Goal: Communication & Community: Answer question/provide support

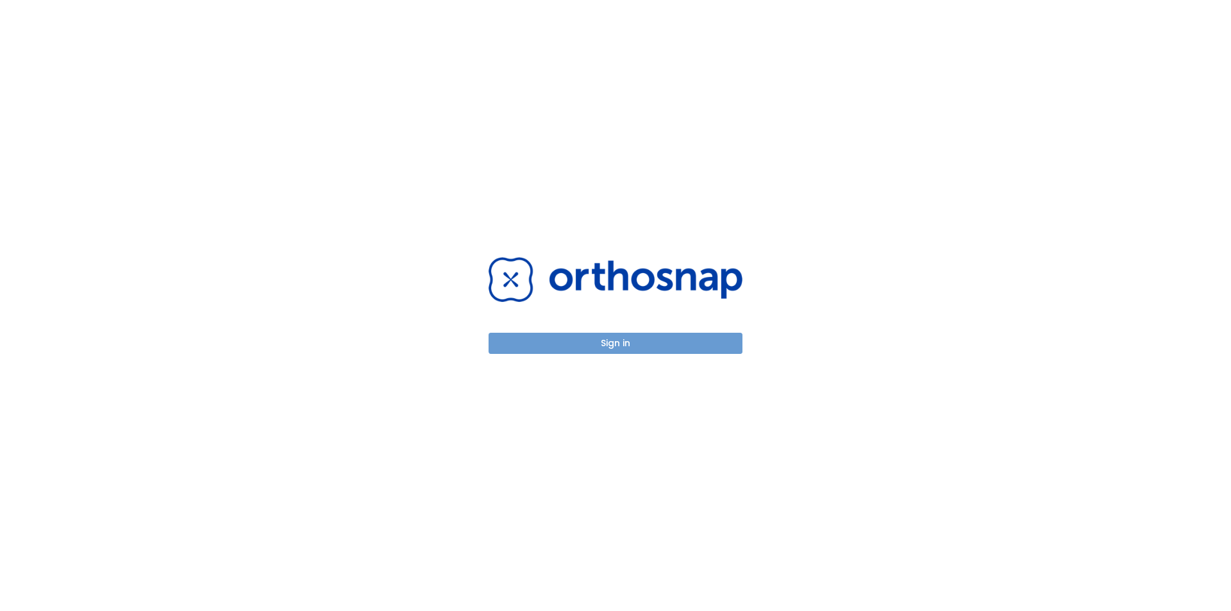
click at [704, 346] on button "Sign in" at bounding box center [615, 343] width 254 height 21
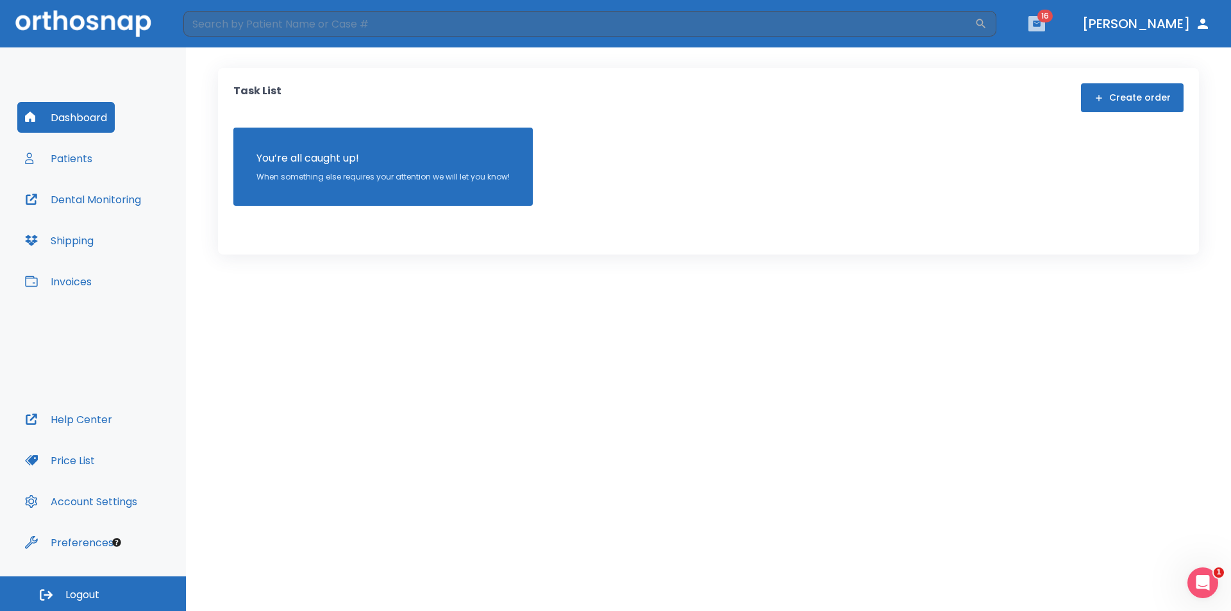
click at [1045, 29] on button "button" at bounding box center [1036, 23] width 17 height 15
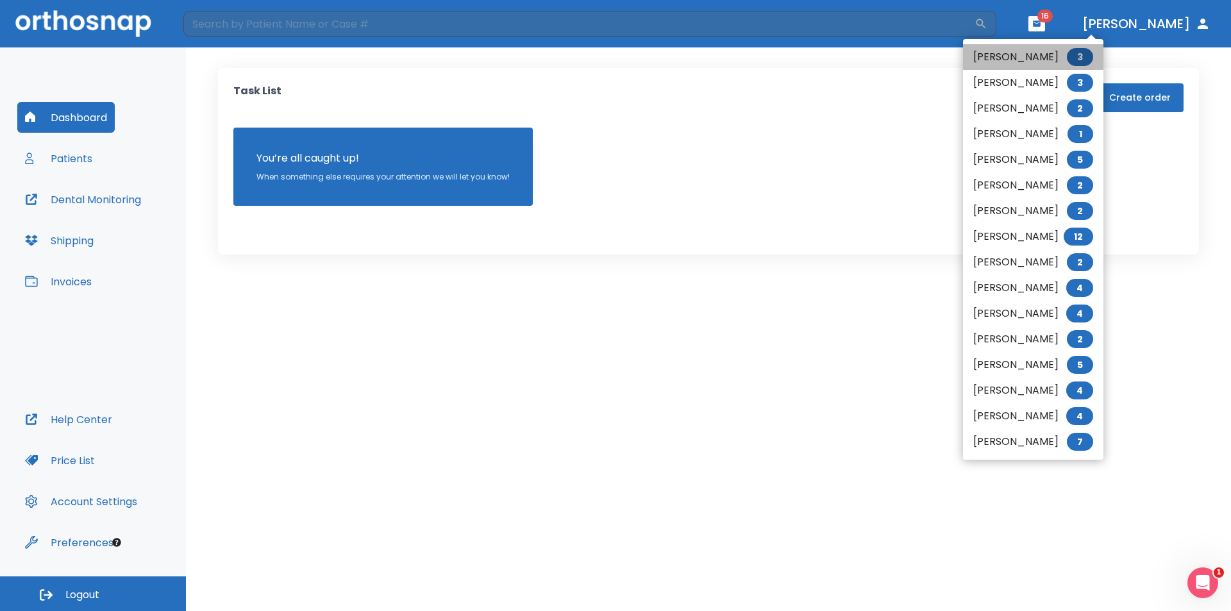
click at [1031, 68] on li "Venus Gorospe 3" at bounding box center [1033, 57] width 140 height 26
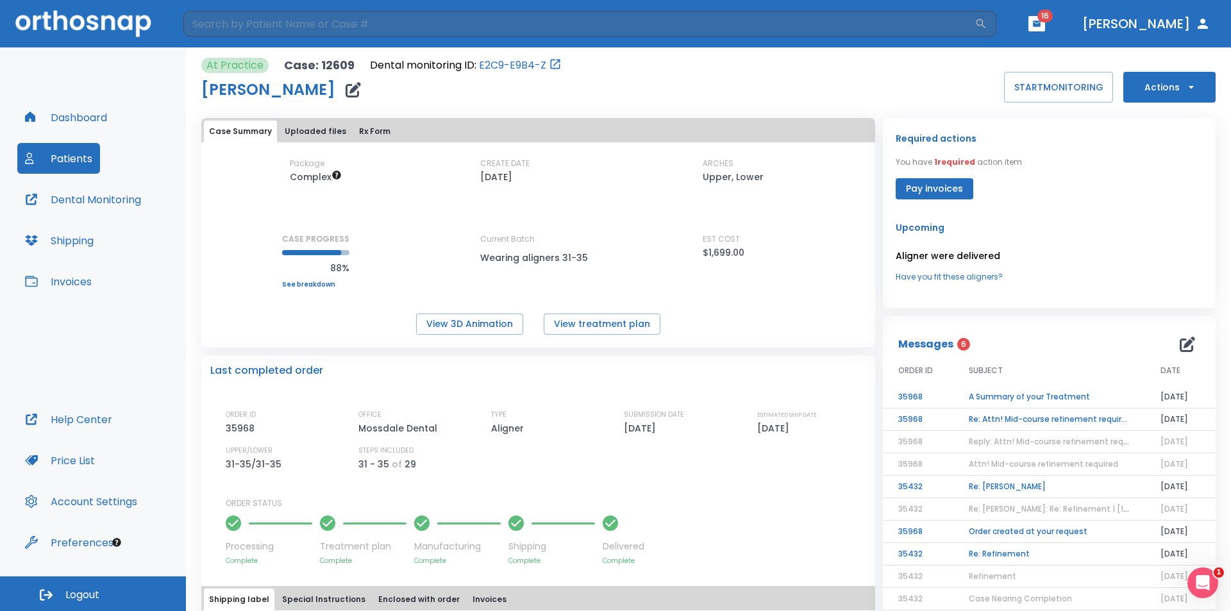
click at [1053, 419] on td "Re: Attn! Mid-course refinement required" at bounding box center [1049, 419] width 192 height 22
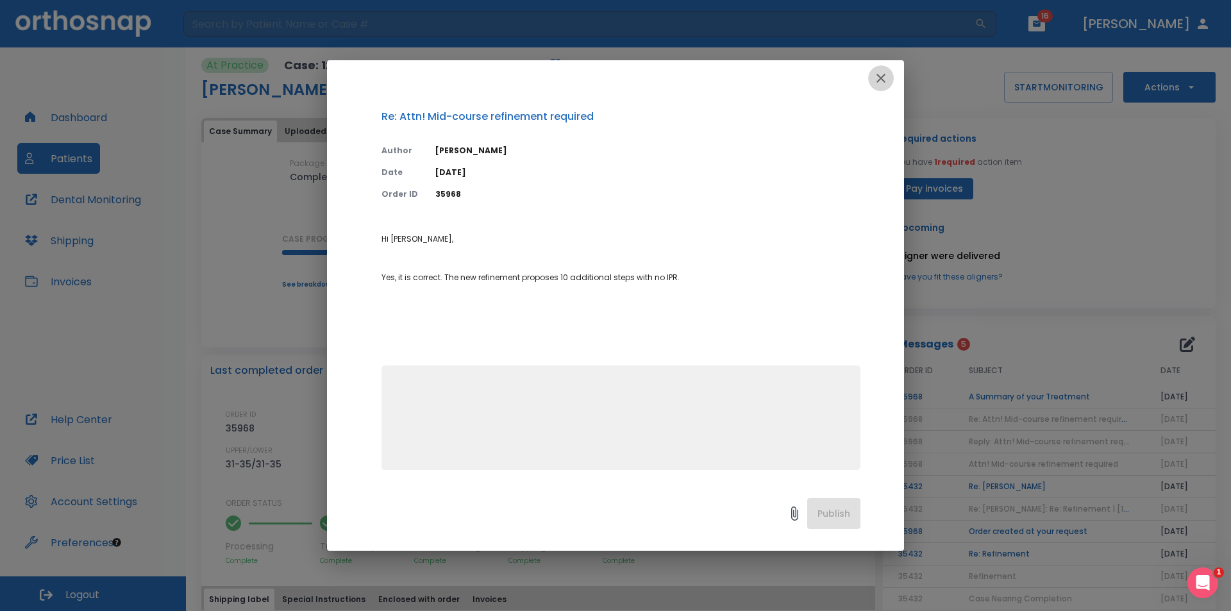
drag, startPoint x: 882, startPoint y: 72, endPoint x: 890, endPoint y: 278, distance: 205.9
click at [880, 83] on icon "button" at bounding box center [880, 78] width 15 height 15
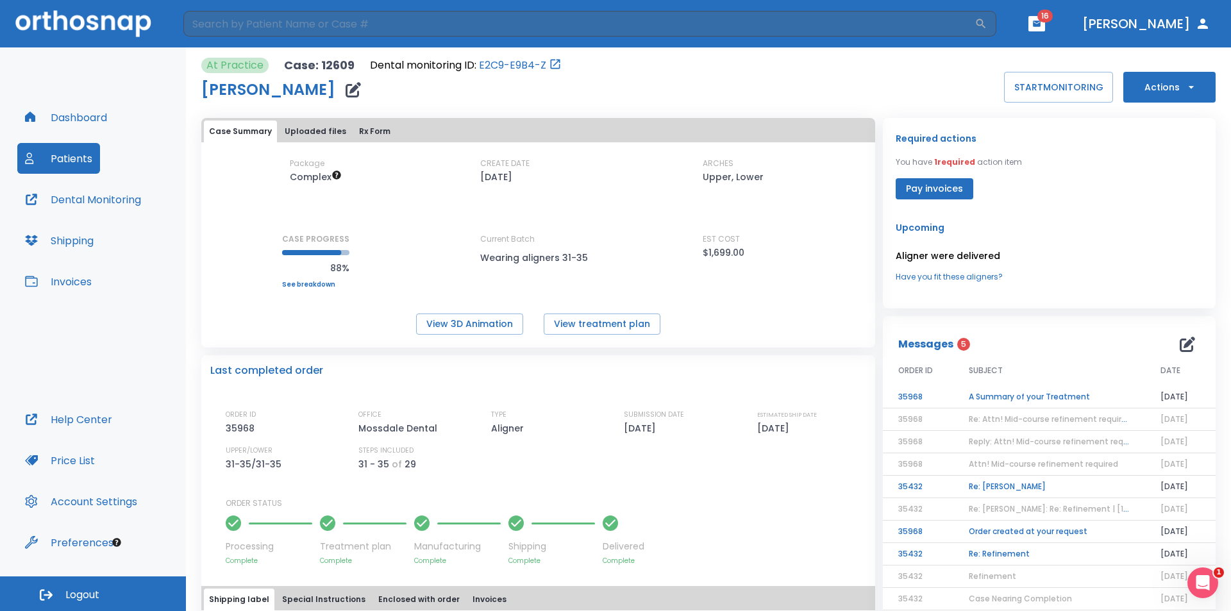
click at [964, 393] on td "A Summary of your Treatment" at bounding box center [1049, 397] width 192 height 22
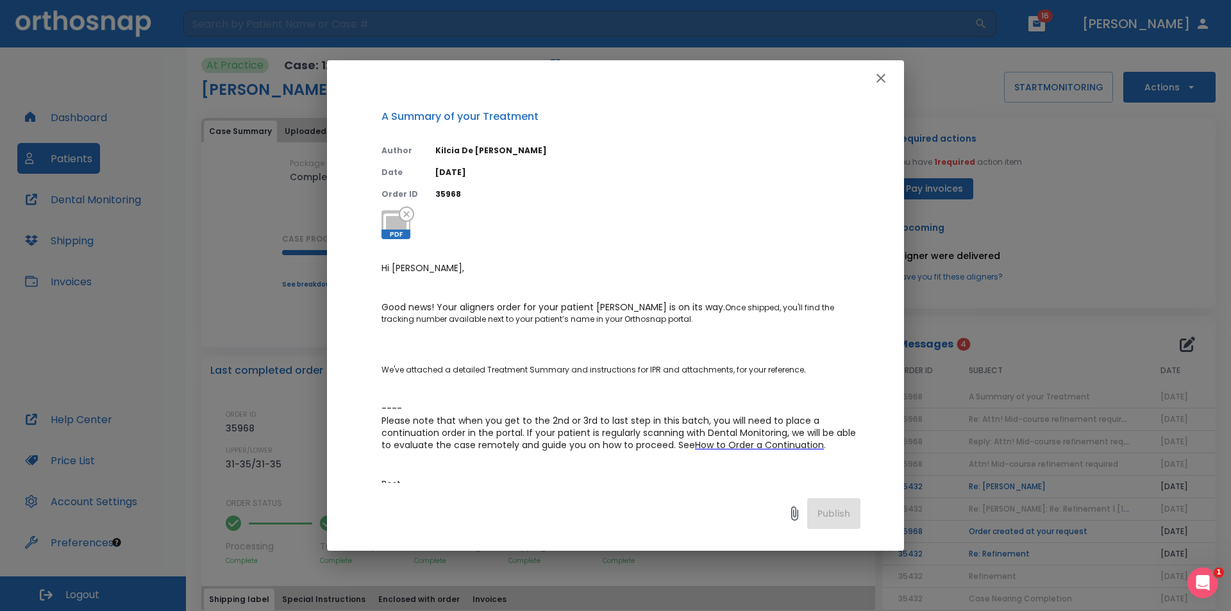
click at [891, 81] on button "button" at bounding box center [881, 78] width 26 height 26
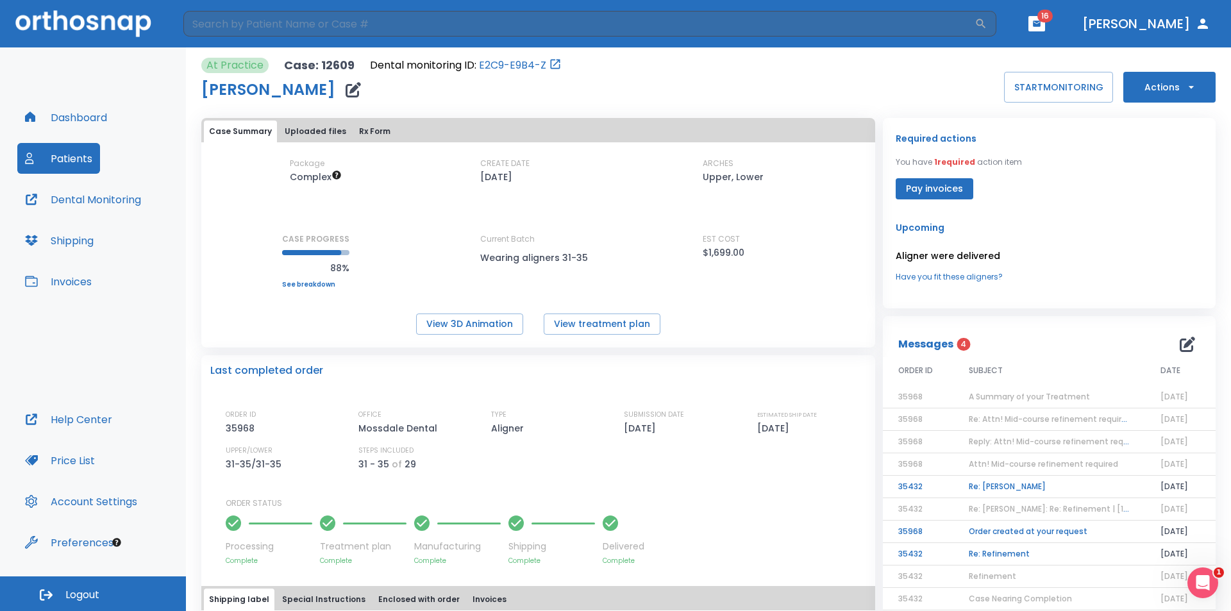
click at [993, 481] on td "Re: [PERSON_NAME]" at bounding box center [1049, 487] width 192 height 22
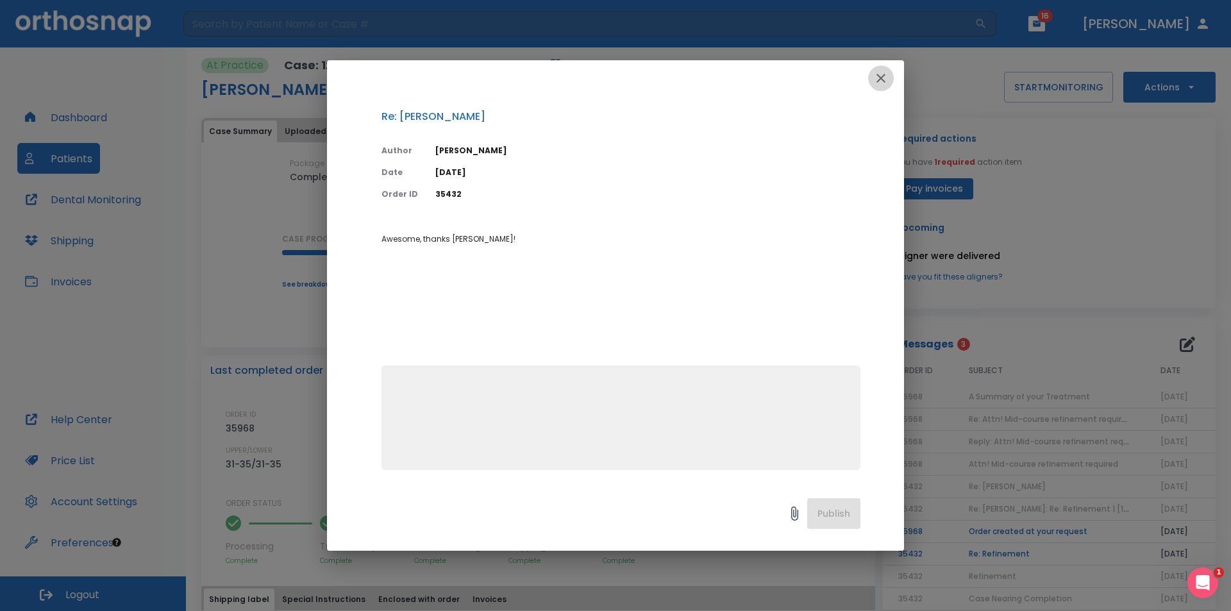
drag, startPoint x: 885, startPoint y: 74, endPoint x: 891, endPoint y: 197, distance: 123.2
click at [885, 81] on icon "button" at bounding box center [880, 78] width 15 height 15
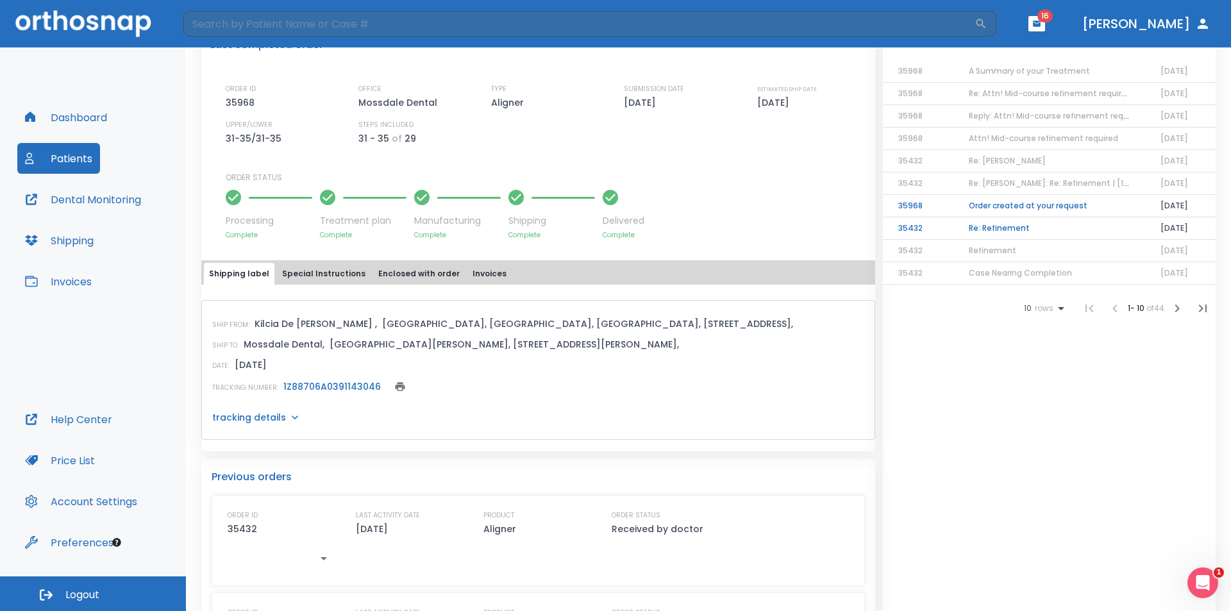
scroll to position [321, 0]
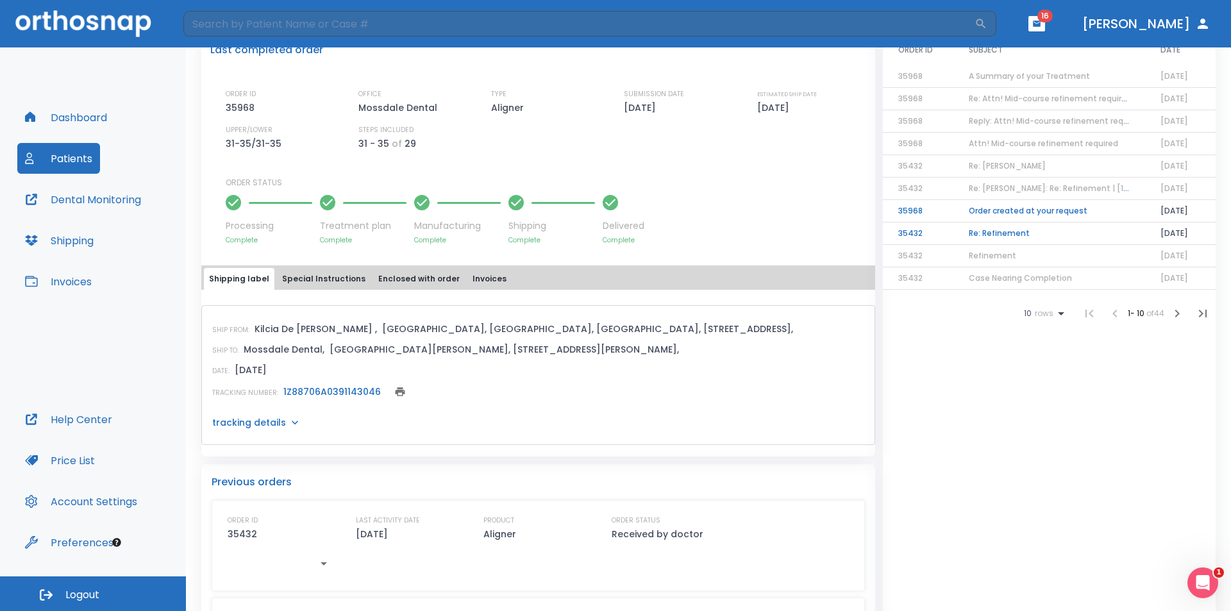
click at [1005, 238] on td "Re: Refinement" at bounding box center [1049, 233] width 192 height 22
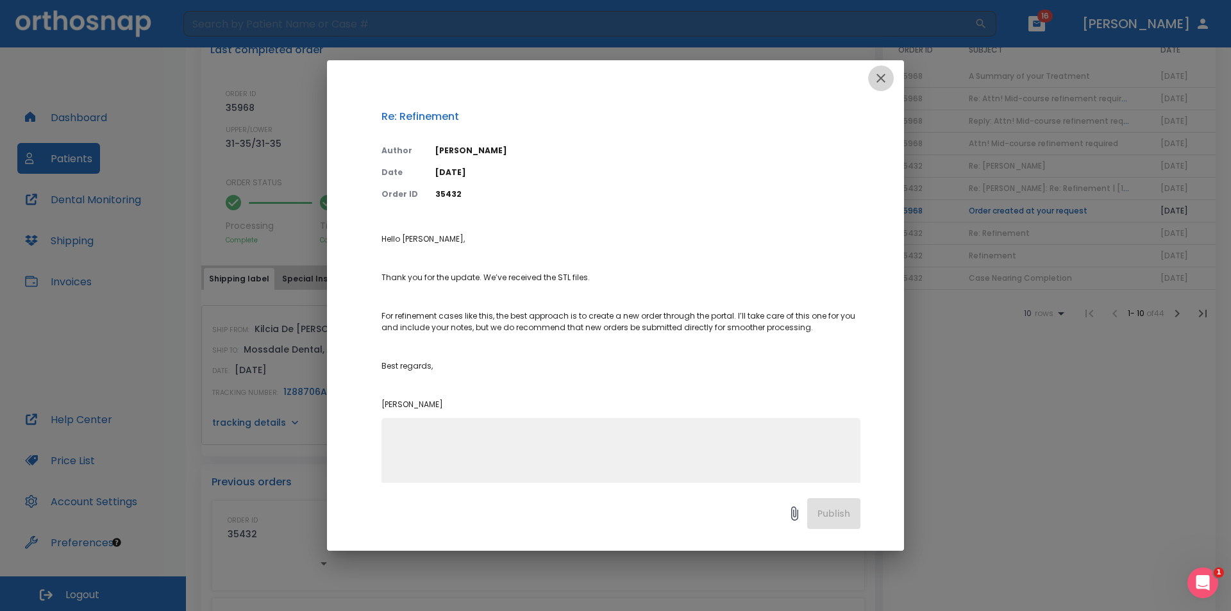
drag, startPoint x: 885, startPoint y: 82, endPoint x: 924, endPoint y: 121, distance: 55.8
click at [885, 83] on icon "button" at bounding box center [880, 78] width 15 height 15
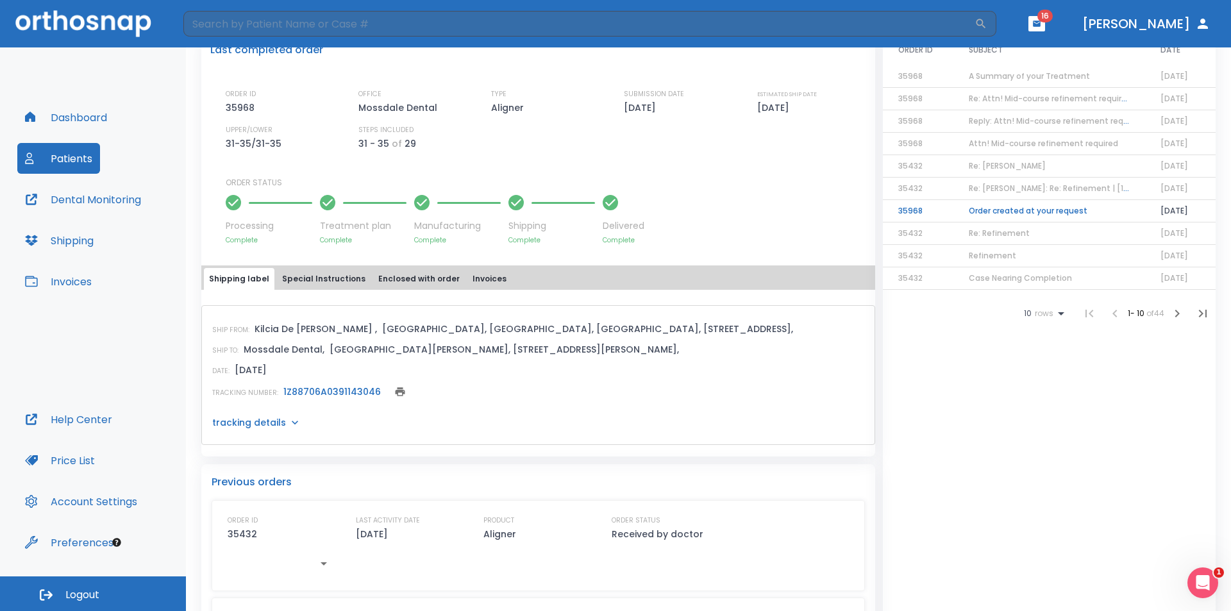
click at [973, 212] on td "Order created at your request" at bounding box center [1049, 211] width 192 height 22
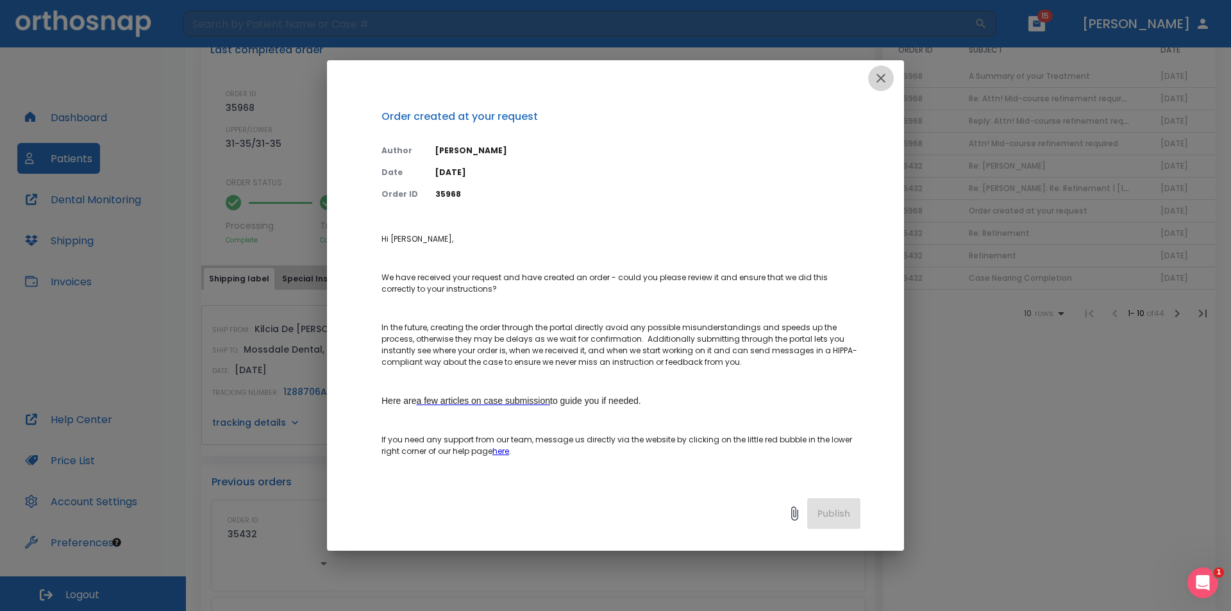
click at [875, 82] on icon "button" at bounding box center [880, 78] width 15 height 15
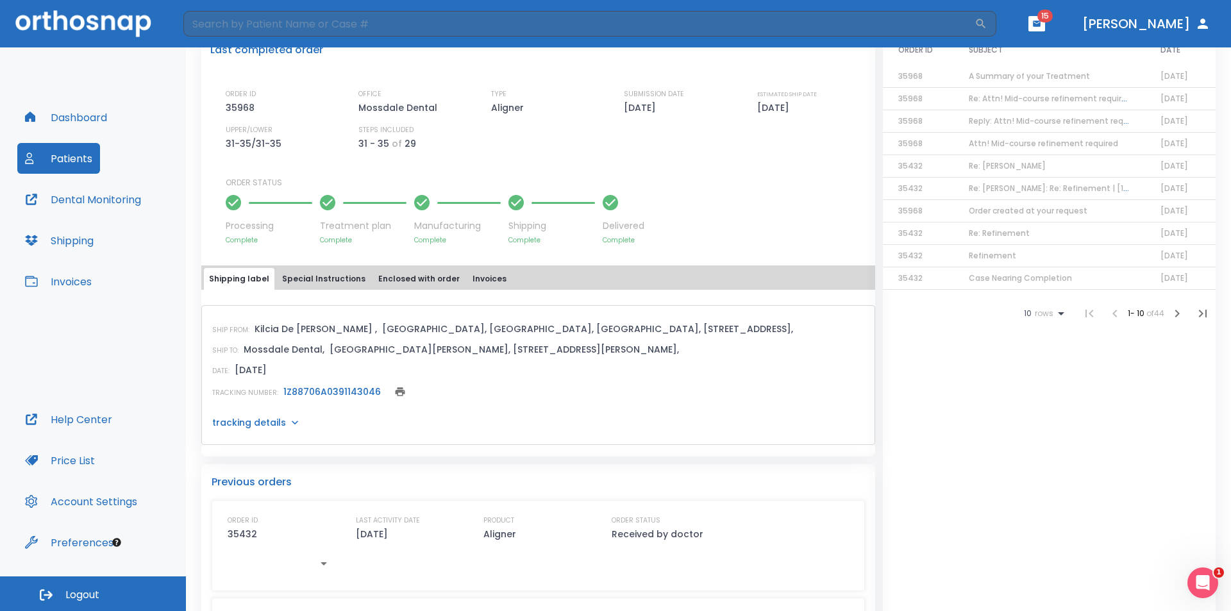
scroll to position [0, 0]
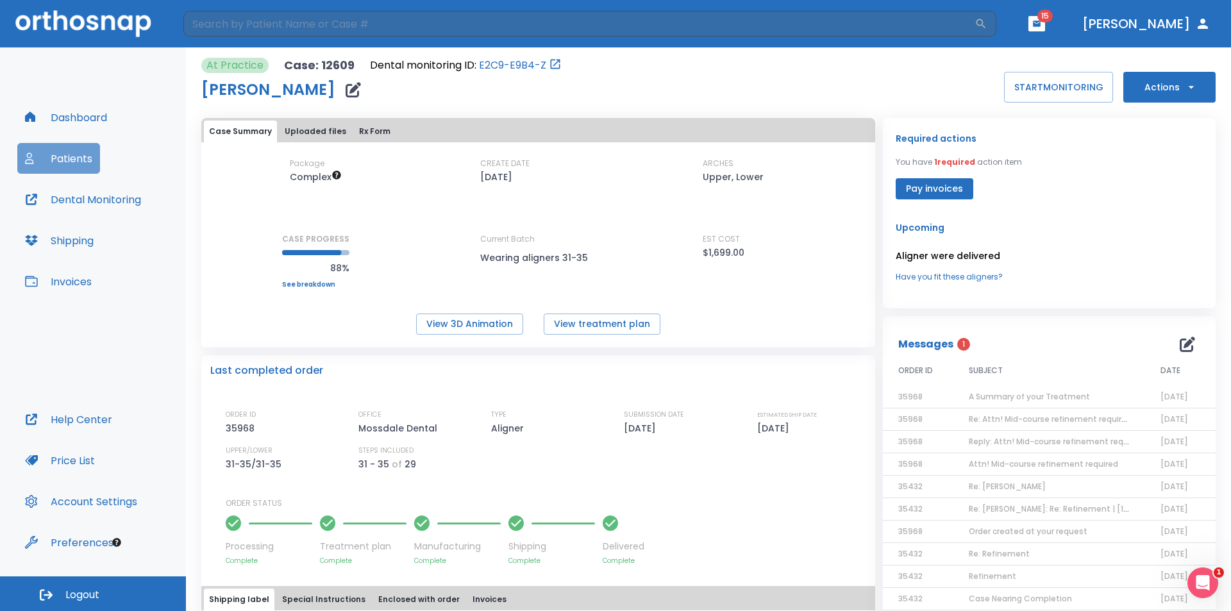
click at [73, 169] on button "Patients" at bounding box center [58, 158] width 83 height 31
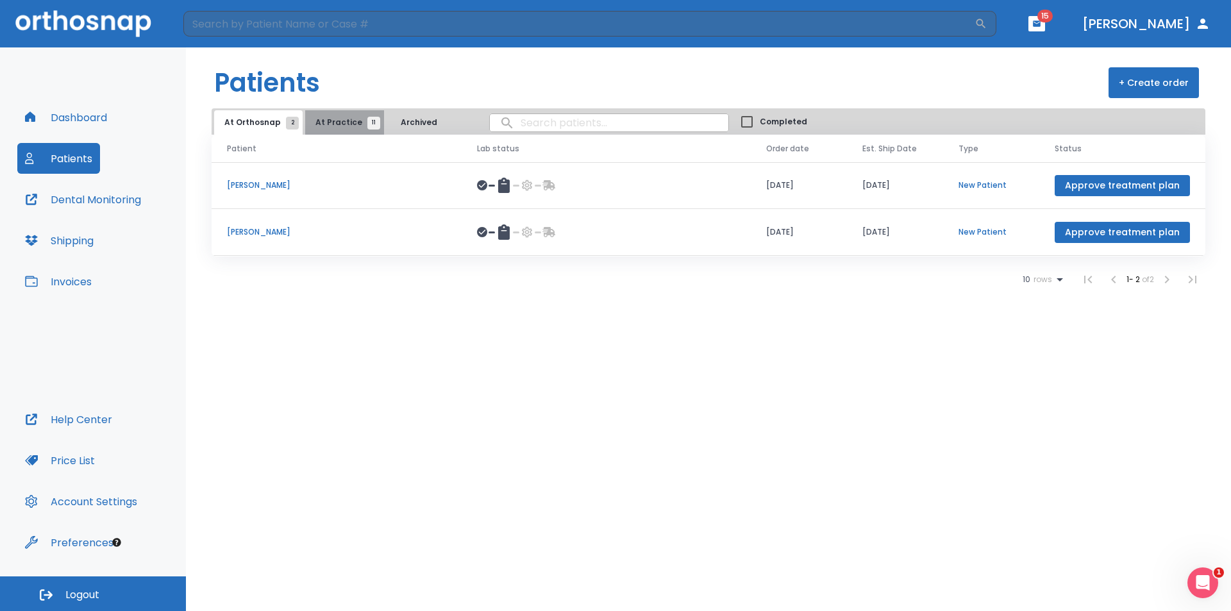
click at [367, 121] on span "11" at bounding box center [373, 123] width 13 height 13
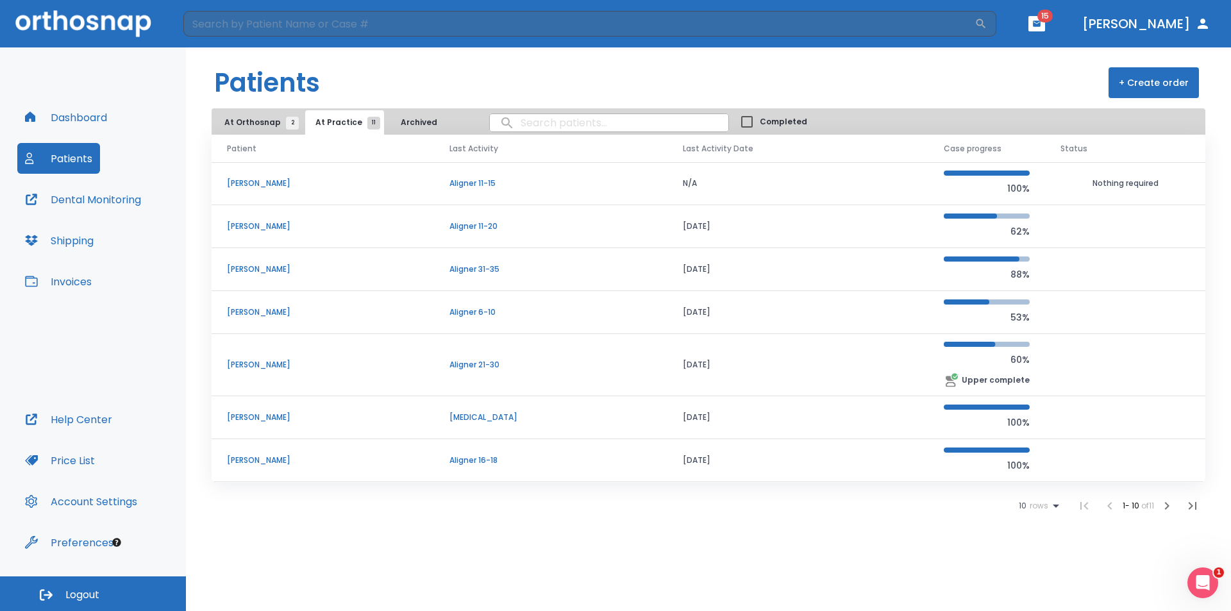
click at [241, 414] on p "[PERSON_NAME]" at bounding box center [323, 418] width 192 height 12
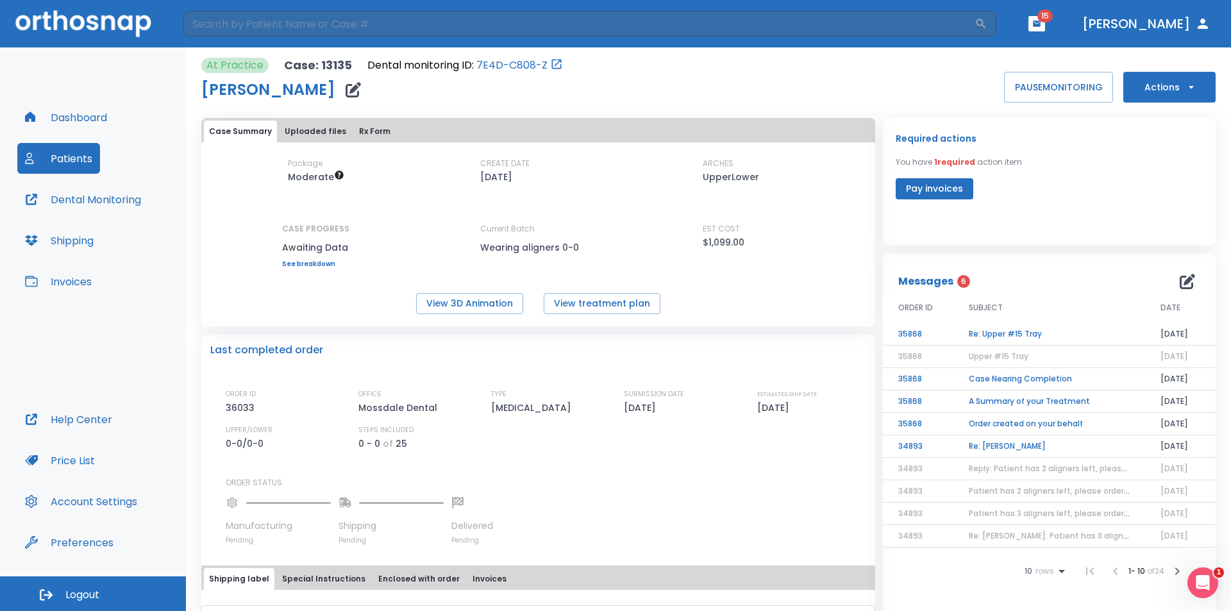
click at [988, 331] on td "Re: Upper #15 Tray" at bounding box center [1049, 334] width 192 height 22
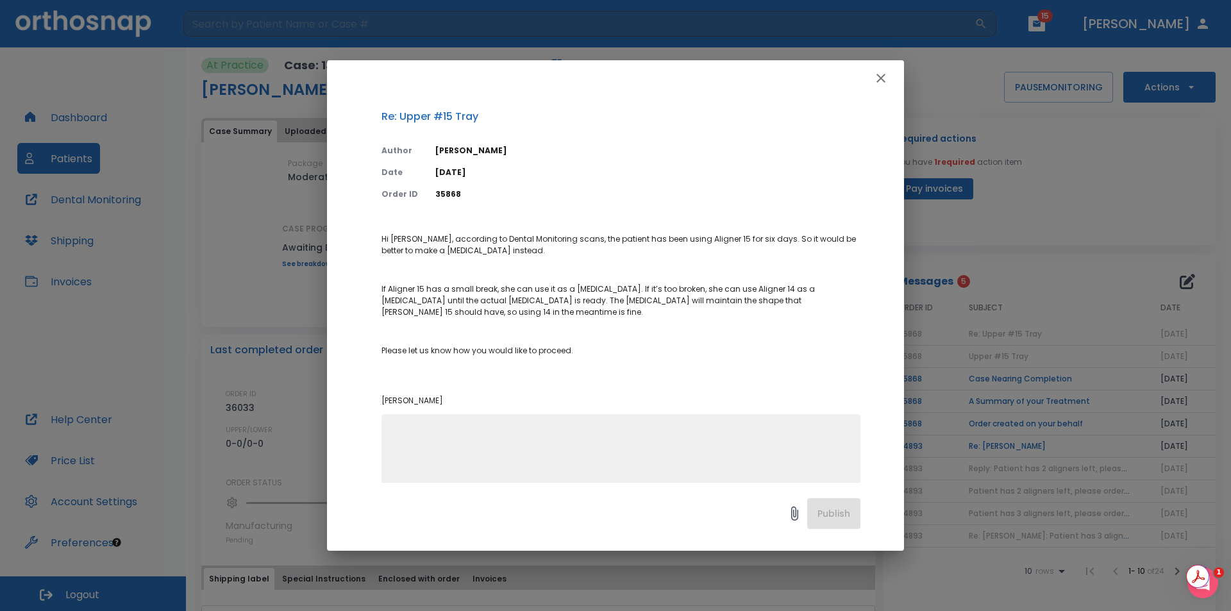
click at [568, 410] on div "Hi [PERSON_NAME], according to Dental Monitoring scans, the patient has been us…" at bounding box center [620, 320] width 479 height 188
click at [574, 429] on textarea at bounding box center [620, 472] width 463 height 88
type textarea "I"
click at [884, 72] on icon "button" at bounding box center [880, 78] width 15 height 15
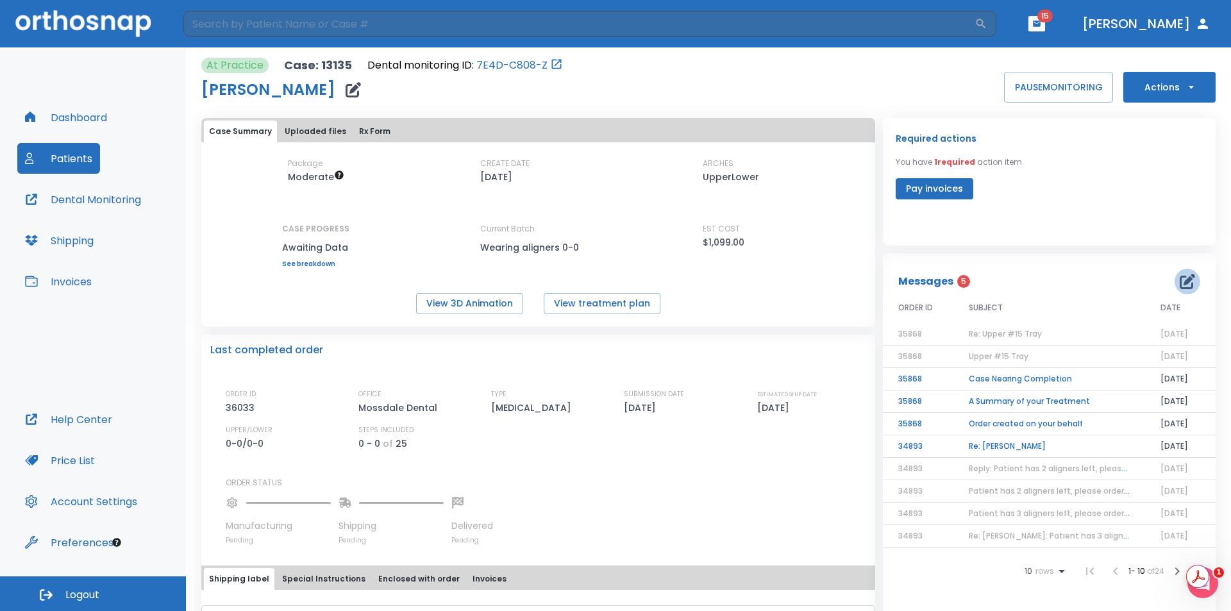
click at [1182, 281] on icon "button" at bounding box center [1187, 281] width 15 height 15
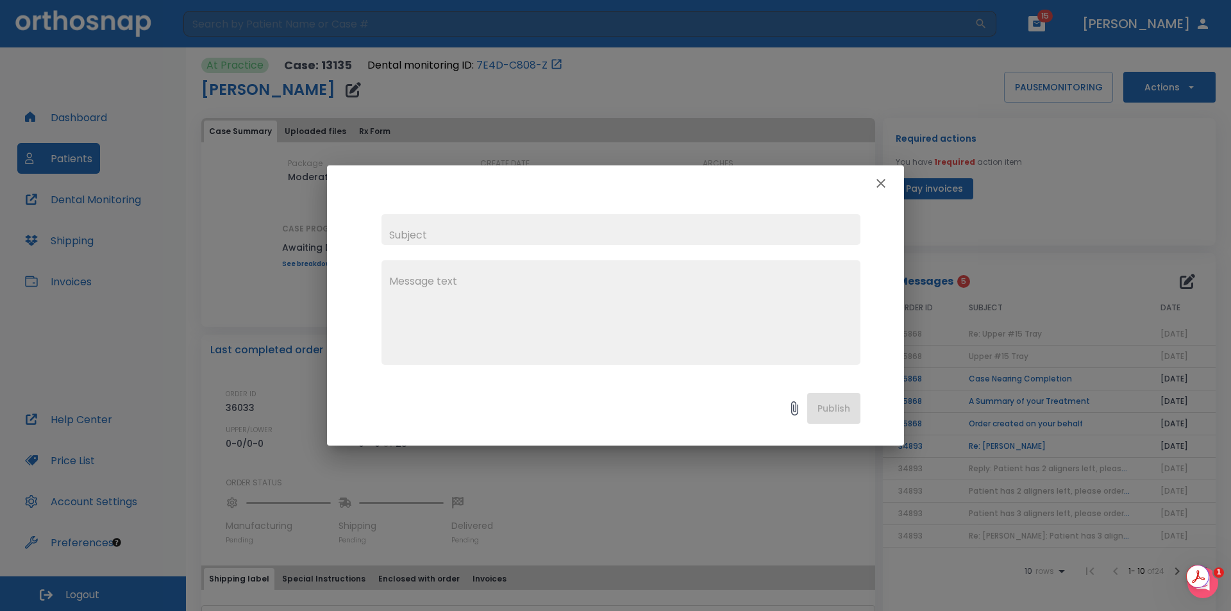
click at [697, 233] on input "text" at bounding box center [620, 229] width 479 height 31
type input "[MEDICAL_DATA]"
click at [518, 314] on textarea "Hi, Pt noted [MEDICAL_DATA] (massseter" at bounding box center [620, 318] width 463 height 88
drag, startPoint x: 601, startPoint y: 317, endPoint x: 645, endPoint y: 303, distance: 46.0
click at [603, 317] on textarea "Hi, Pt noted [MEDICAL_DATA] ([MEDICAL_DATA]" at bounding box center [620, 318] width 463 height 88
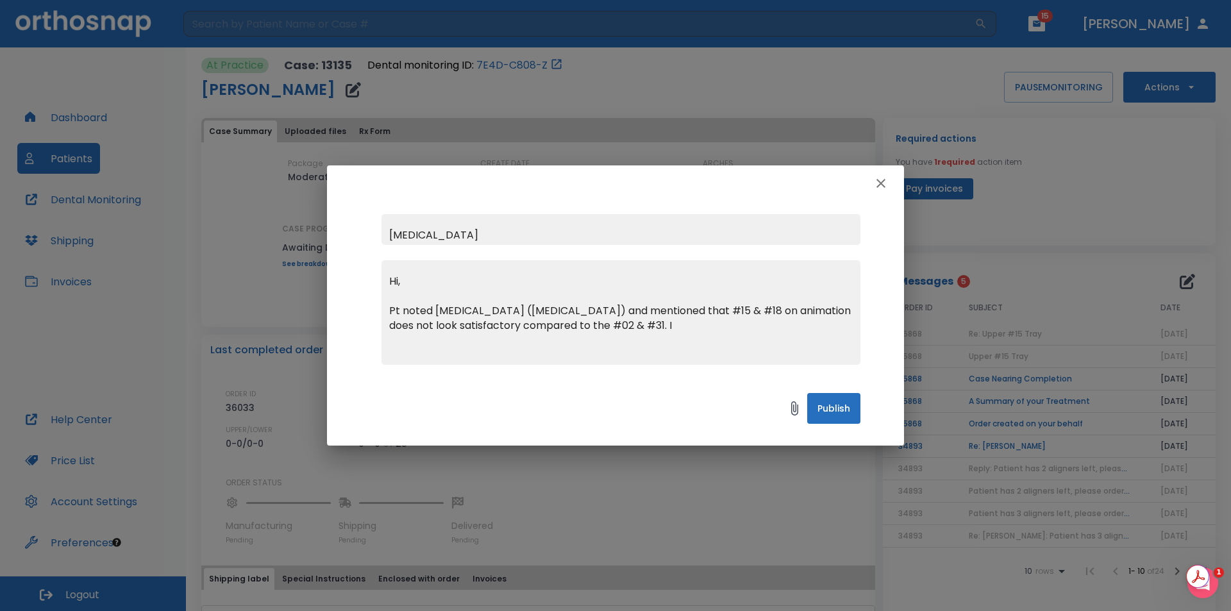
drag, startPoint x: 676, startPoint y: 326, endPoint x: 696, endPoint y: 312, distance: 23.8
click at [680, 325] on textarea "Hi, Pt noted [MEDICAL_DATA] ([MEDICAL_DATA]) and mentioned that #15 & #18 on an…" at bounding box center [620, 318] width 463 height 88
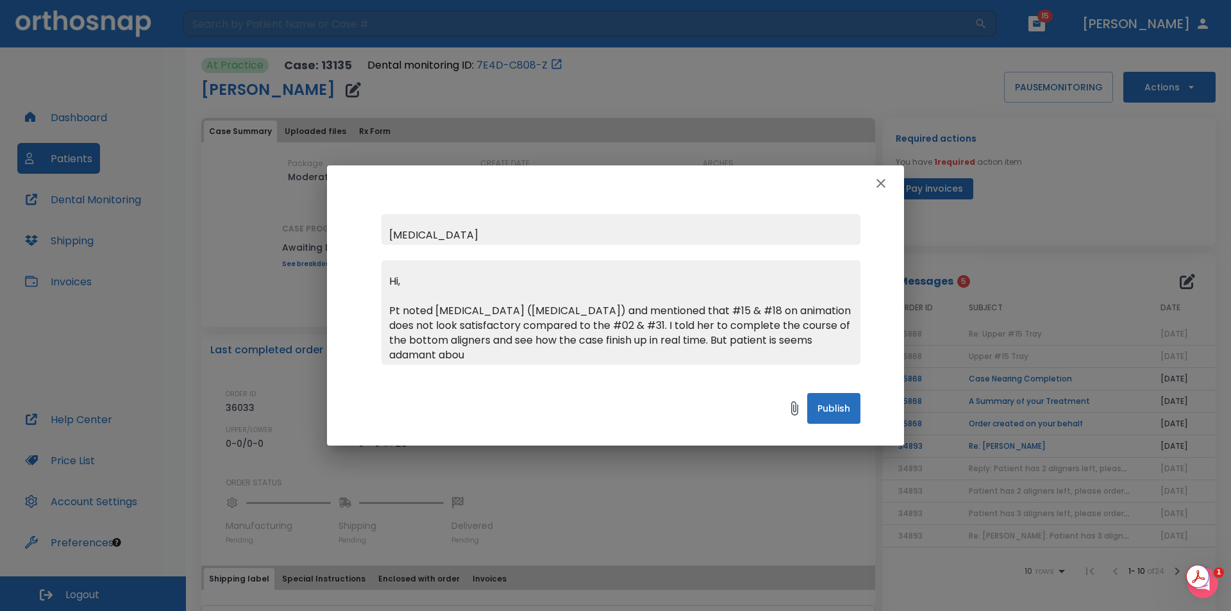
click at [831, 342] on textarea "Hi, Pt noted [MEDICAL_DATA] ([MEDICAL_DATA]) and mentioned that #15 & #18 on an…" at bounding box center [620, 318] width 463 height 88
drag, startPoint x: 455, startPoint y: 355, endPoint x: 824, endPoint y: 337, distance: 369.7
click at [808, 343] on textarea "Hi, Pt noted [MEDICAL_DATA] ([MEDICAL_DATA]) and mentioned that #15 & #18 on an…" at bounding box center [620, 318] width 463 height 88
type textarea "Hi, Pt noted [MEDICAL_DATA] ([MEDICAL_DATA]) and mentioned that #15 & #18 on an…"
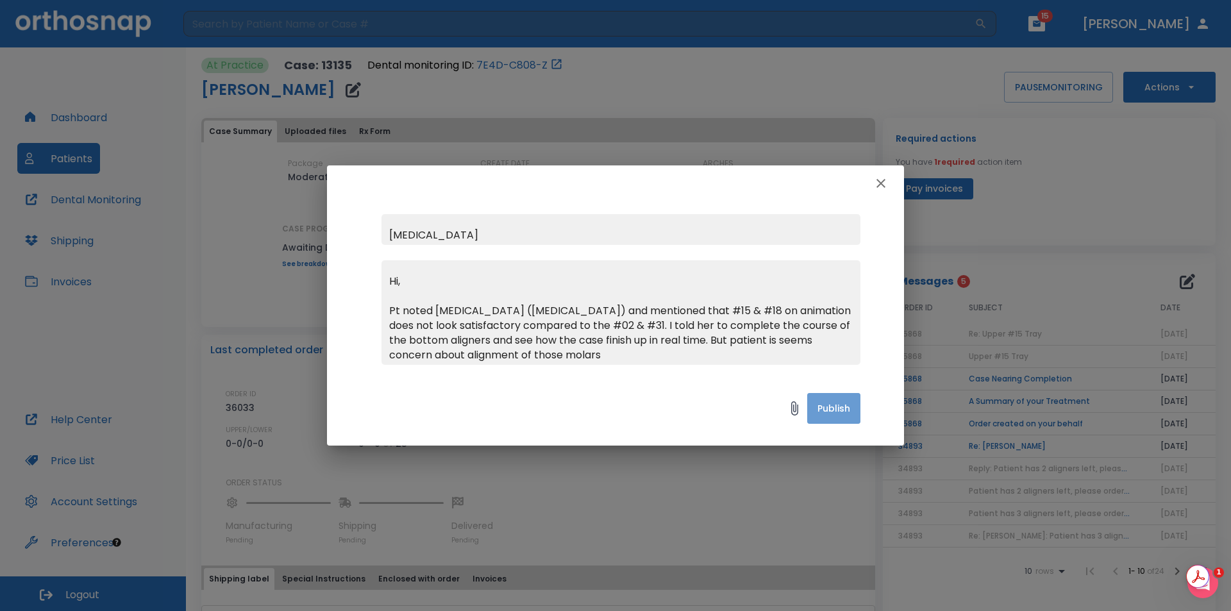
drag, startPoint x: 827, startPoint y: 401, endPoint x: 817, endPoint y: 392, distance: 13.6
click at [826, 401] on button "Publish" at bounding box center [833, 408] width 53 height 31
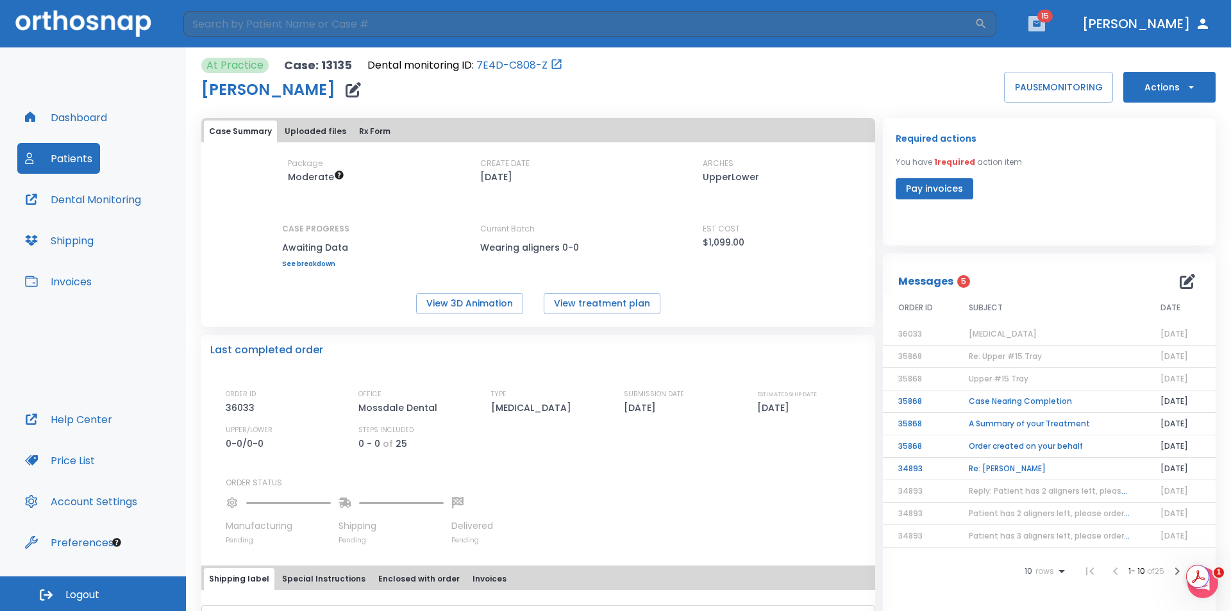
click at [1041, 20] on icon "button" at bounding box center [1036, 23] width 9 height 9
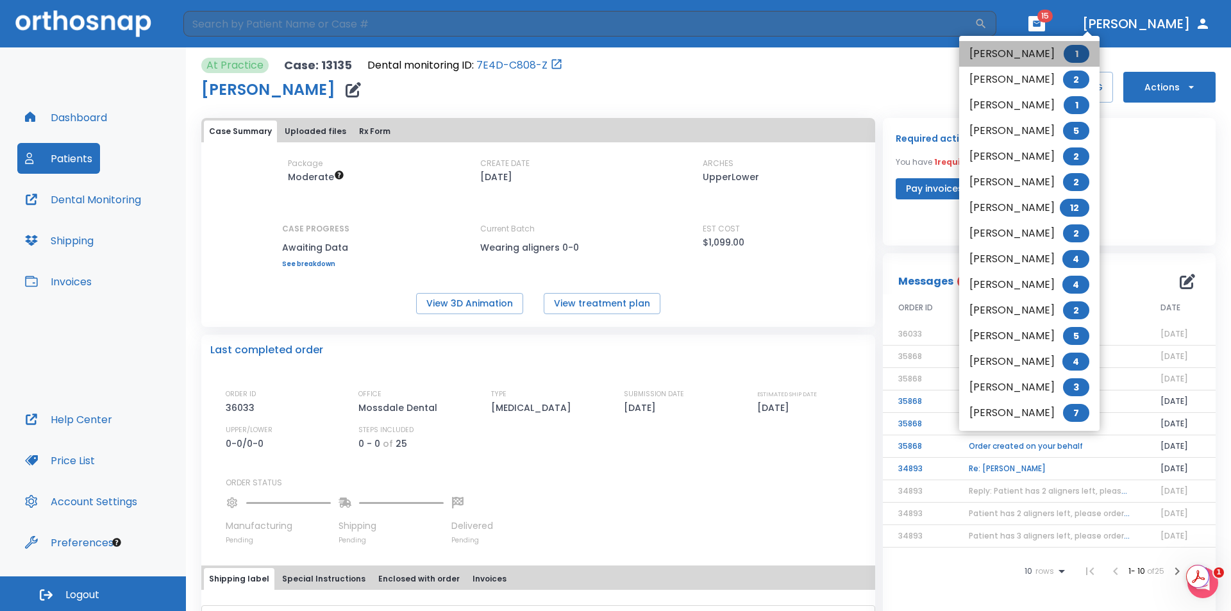
click at [1036, 53] on li "[PERSON_NAME] 1" at bounding box center [1029, 54] width 140 height 26
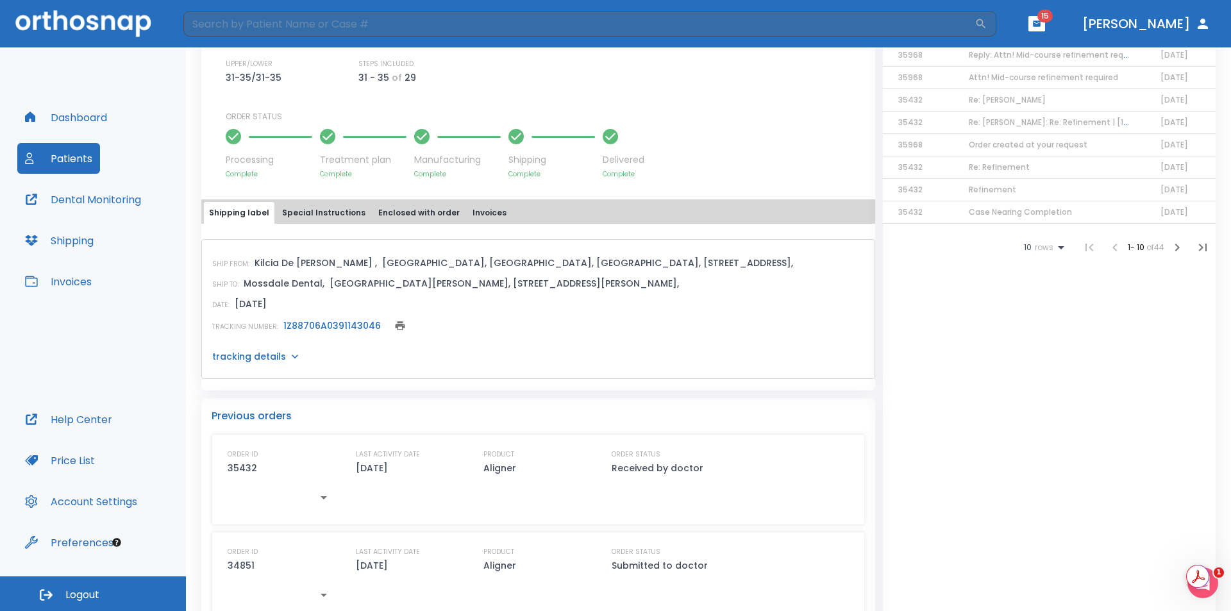
scroll to position [385, 0]
click at [1169, 248] on icon "button" at bounding box center [1176, 249] width 15 height 15
click at [1169, 247] on icon "button" at bounding box center [1176, 249] width 15 height 15
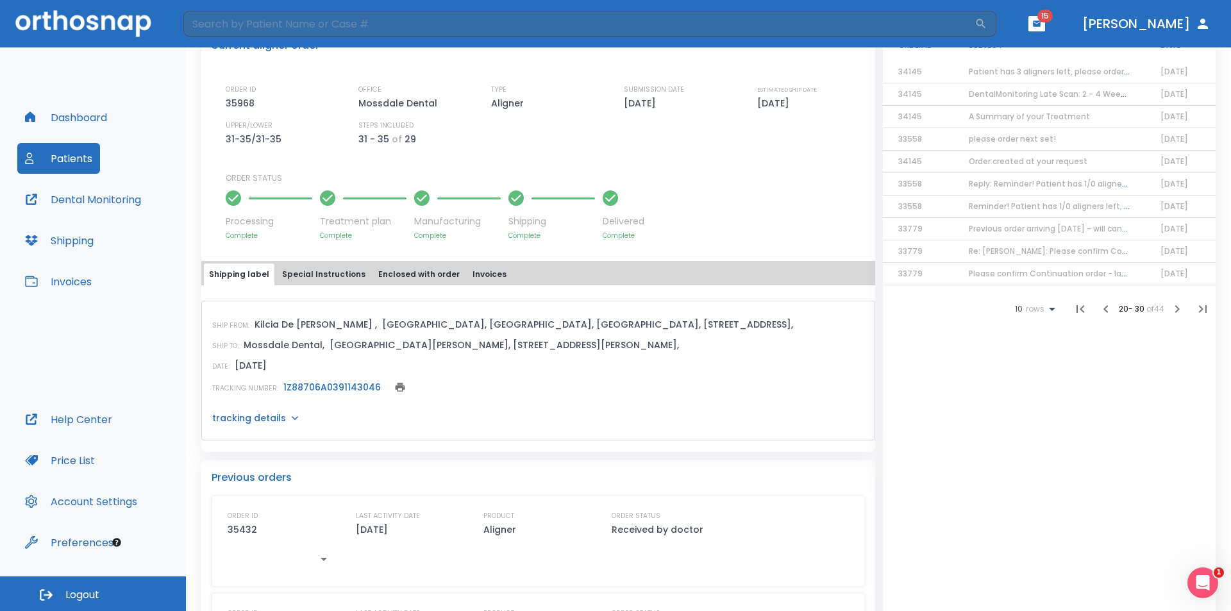
scroll to position [256, 0]
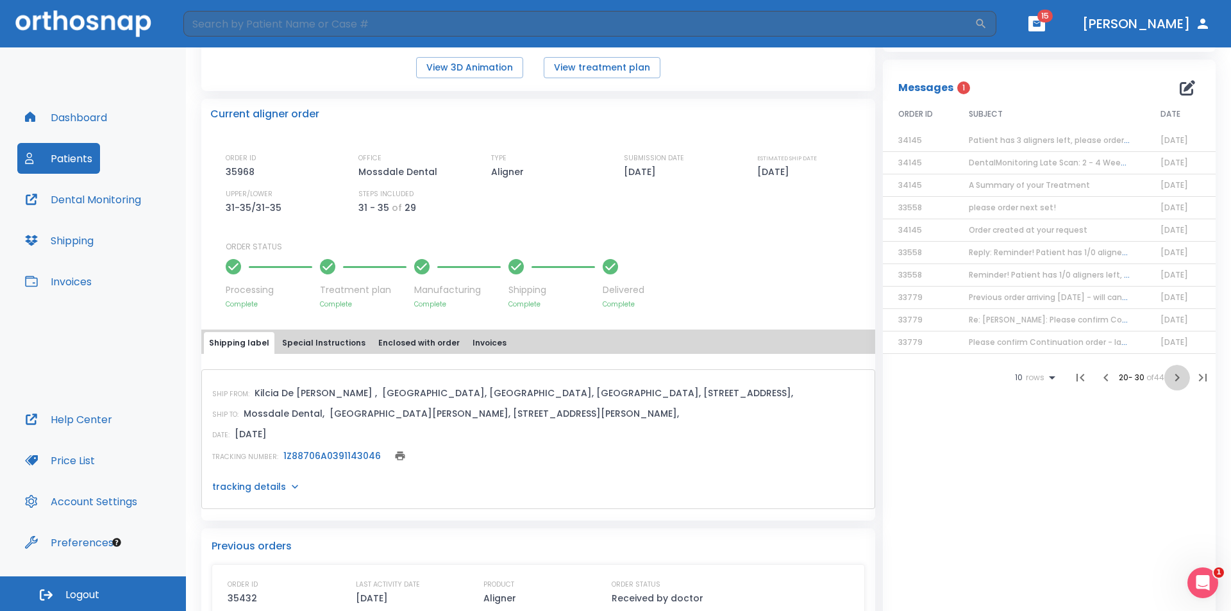
click at [1172, 372] on icon "button" at bounding box center [1176, 377] width 15 height 15
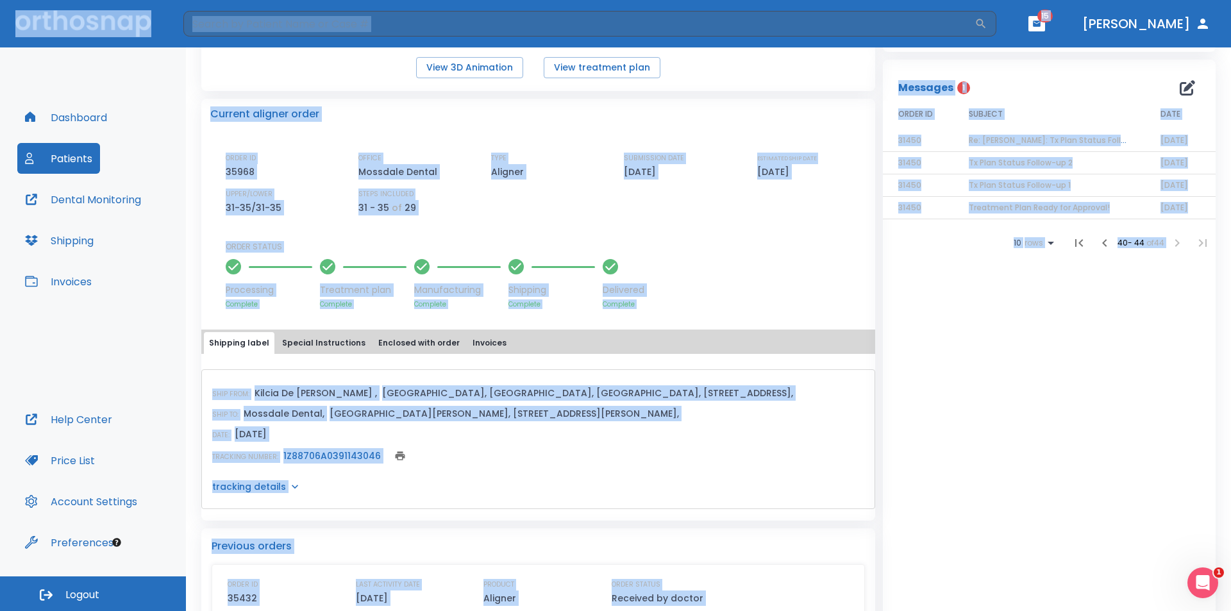
click at [1172, 372] on div "Messages 1 ORDER ID SUBJECT DATE 31450 Re: [PERSON_NAME]: Tx Plan Status Follow…" at bounding box center [1049, 606] width 333 height 1093
click at [1097, 243] on icon "button" at bounding box center [1104, 242] width 15 height 15
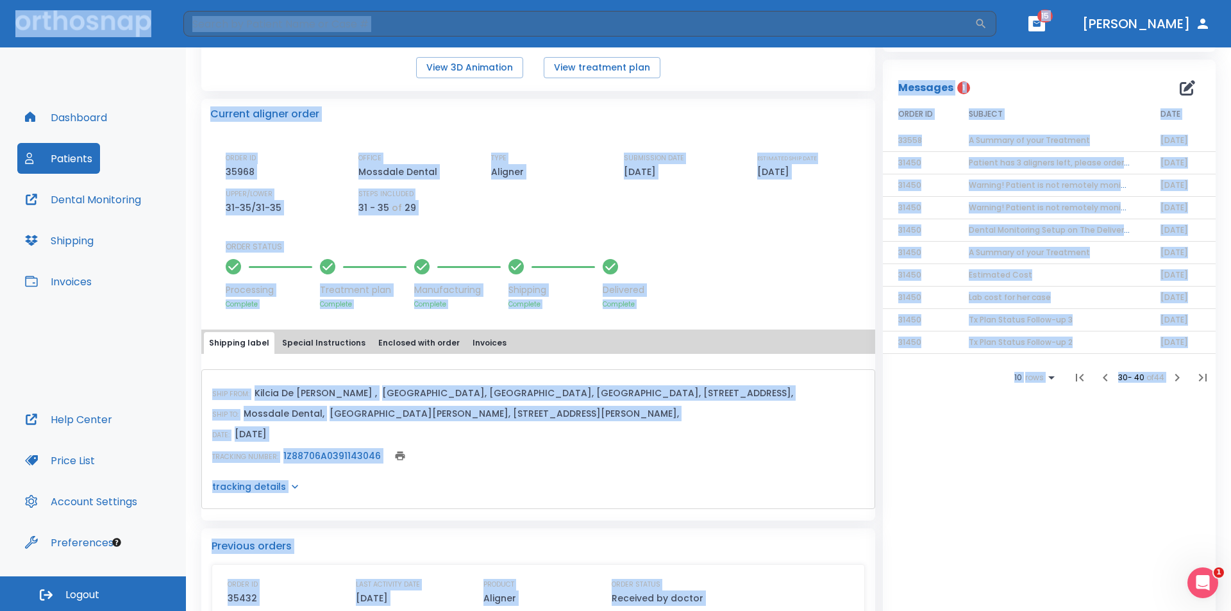
click at [1097, 382] on icon "button" at bounding box center [1104, 377] width 15 height 15
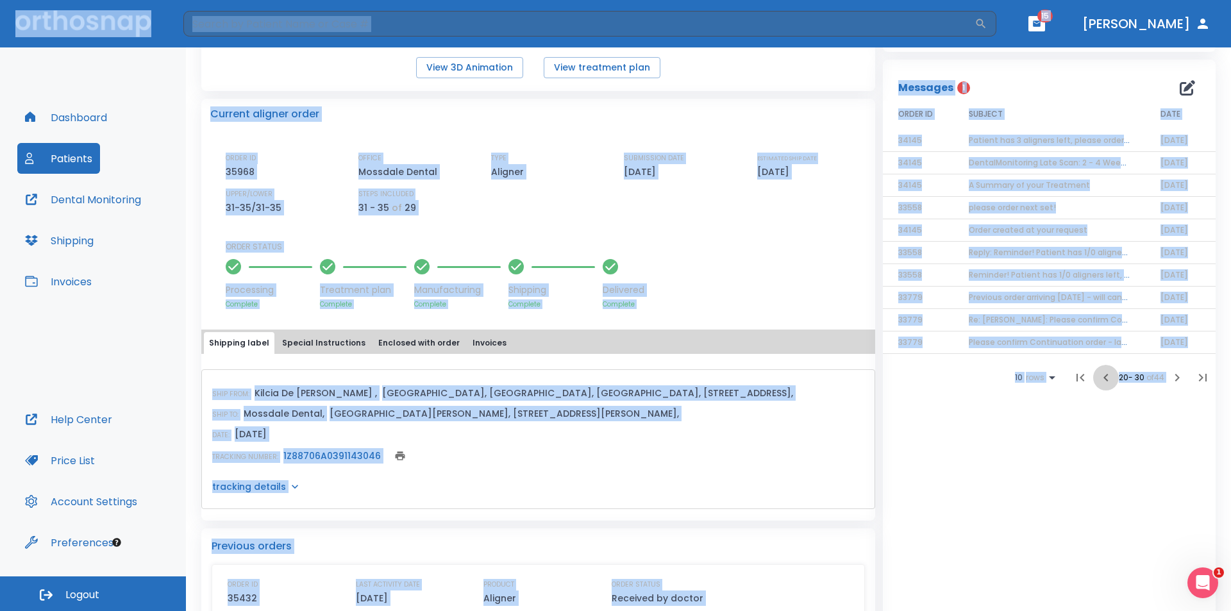
click at [1098, 381] on icon "button" at bounding box center [1105, 377] width 15 height 15
click at [1100, 381] on icon "button" at bounding box center [1107, 377] width 15 height 15
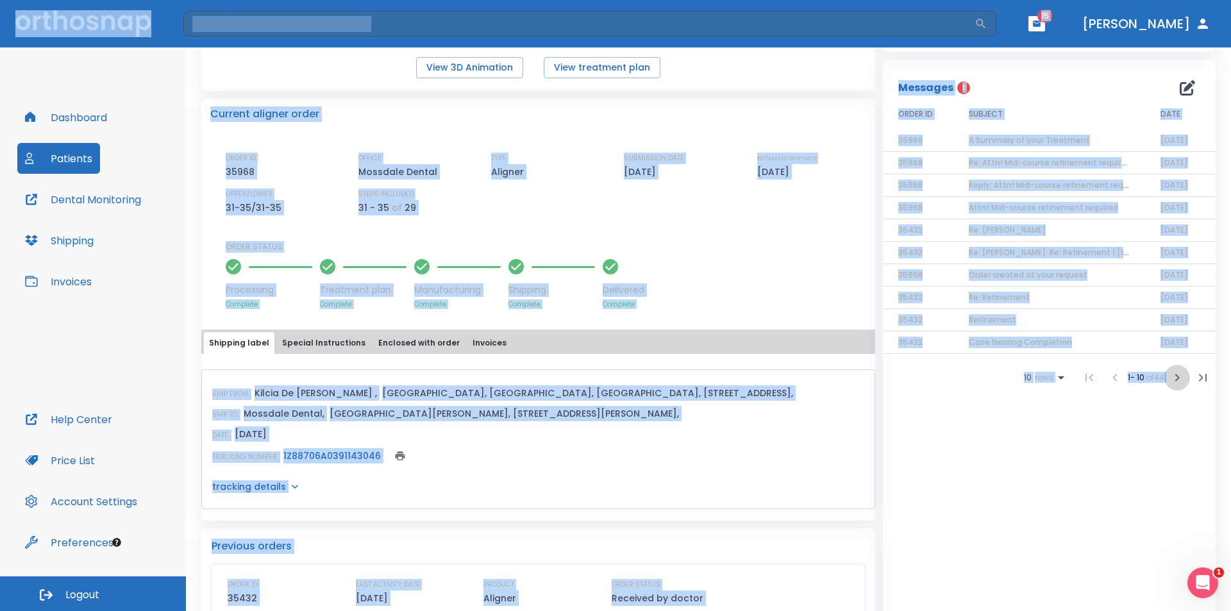
drag, startPoint x: 1167, startPoint y: 376, endPoint x: 1088, endPoint y: 215, distance: 179.2
click at [1164, 370] on button "button" at bounding box center [1177, 378] width 26 height 26
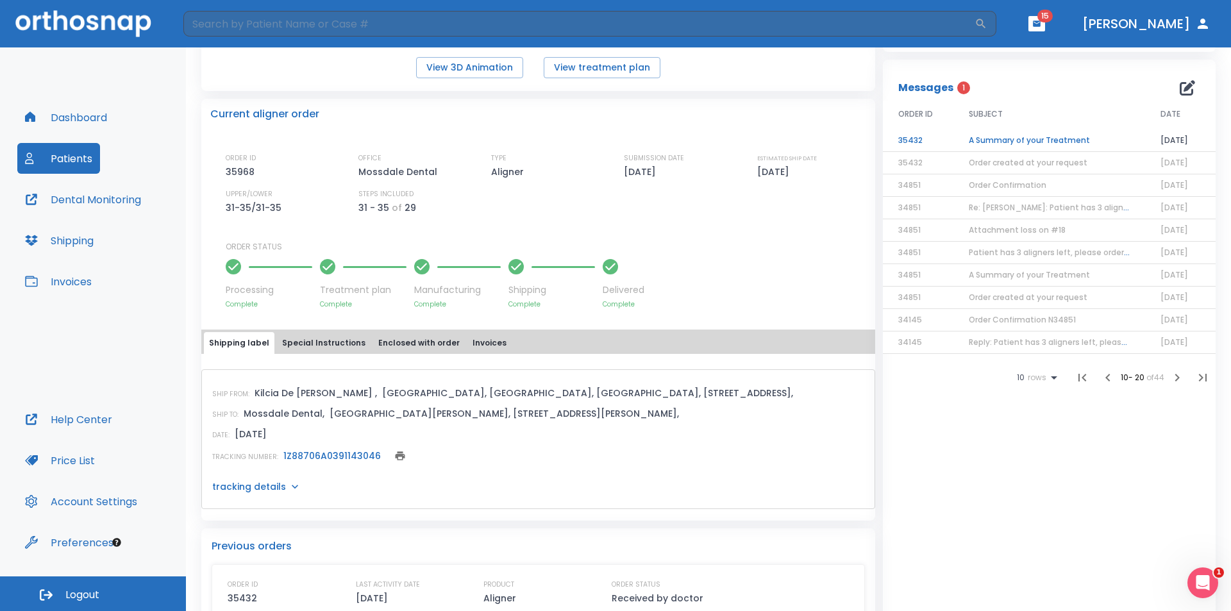
click at [1062, 140] on td "A Summary of your Treatment" at bounding box center [1049, 140] width 192 height 22
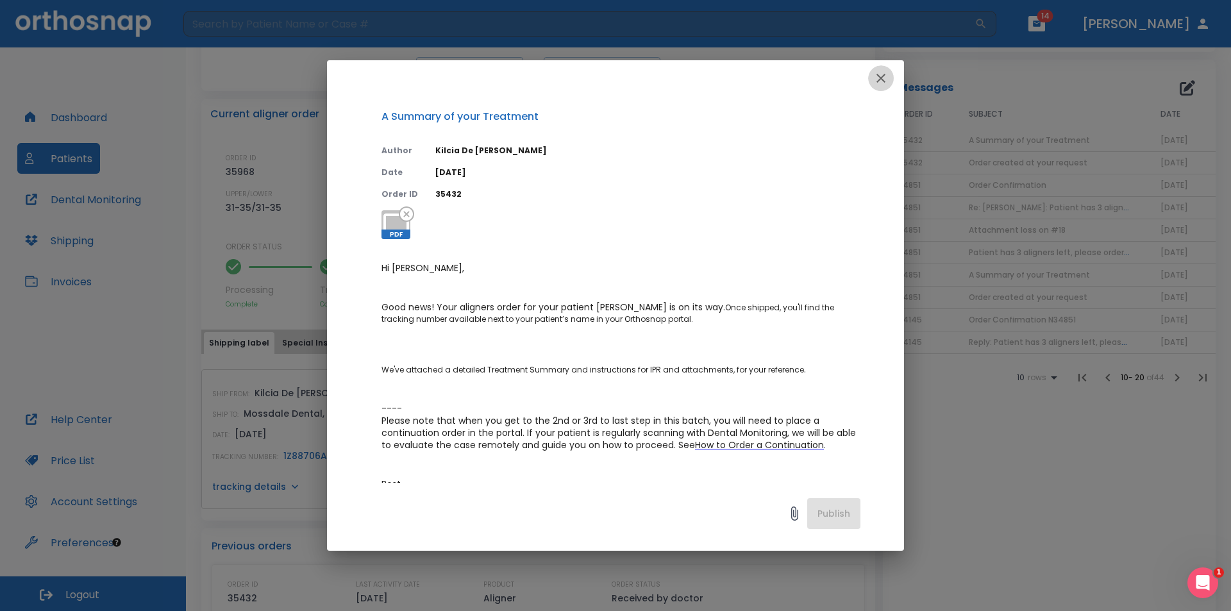
drag, startPoint x: 880, startPoint y: 81, endPoint x: 1125, endPoint y: 9, distance: 255.8
click at [882, 81] on icon "button" at bounding box center [880, 78] width 15 height 15
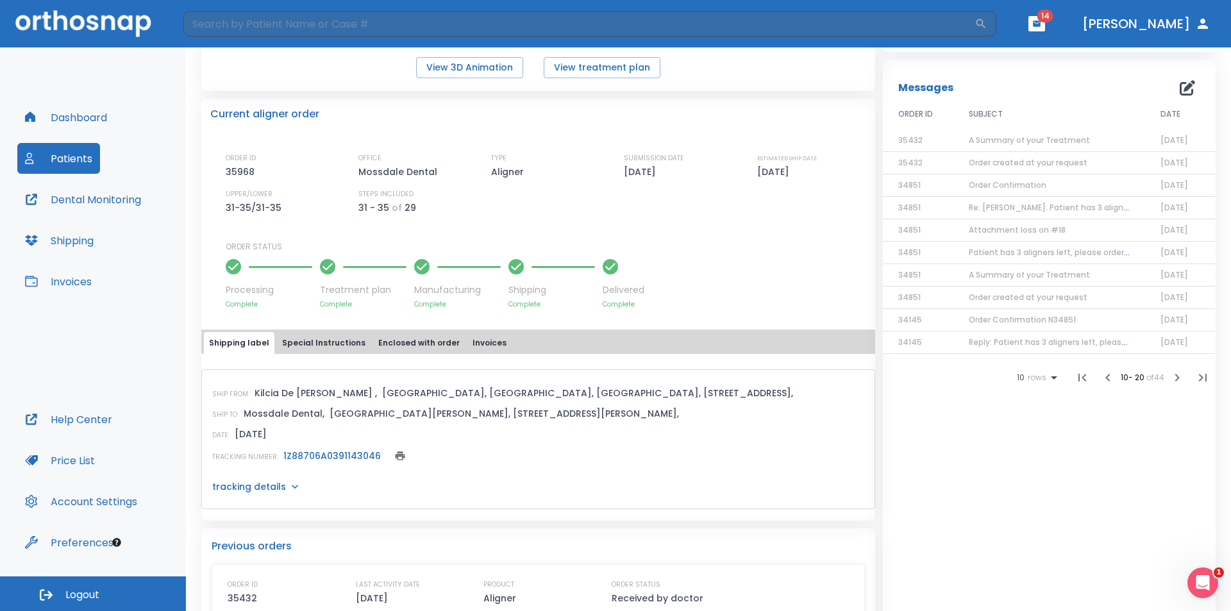
click at [1108, 24] on header "​ 14 [PERSON_NAME]" at bounding box center [615, 23] width 1231 height 47
click at [1041, 28] on icon "button" at bounding box center [1036, 23] width 9 height 9
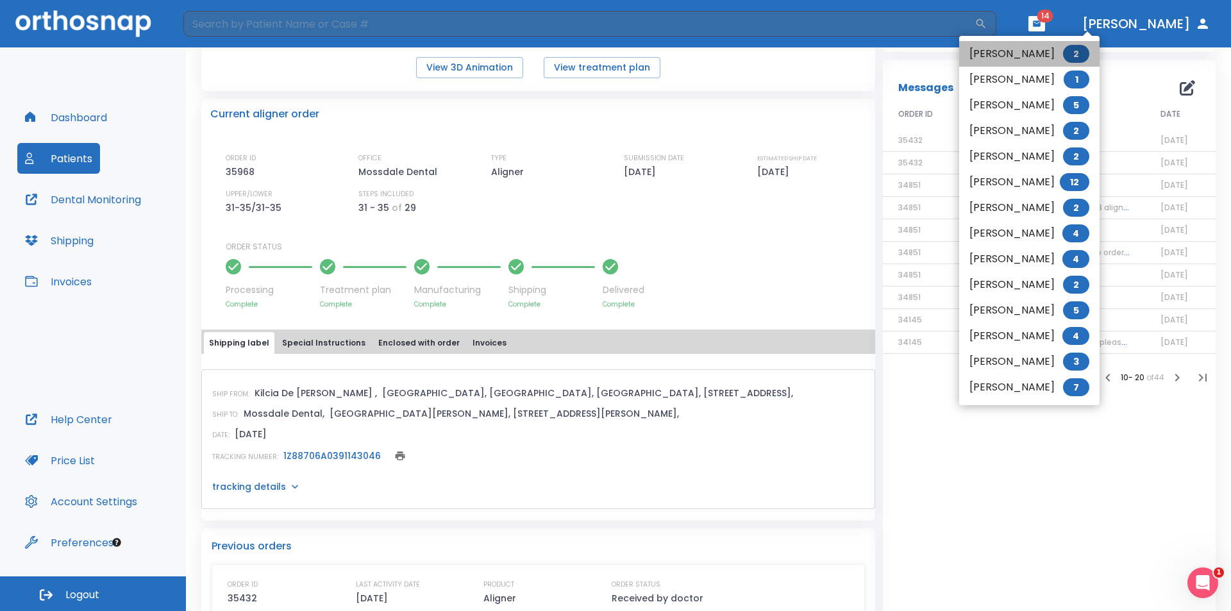
click at [1018, 58] on li "[PERSON_NAME] 2" at bounding box center [1029, 54] width 140 height 26
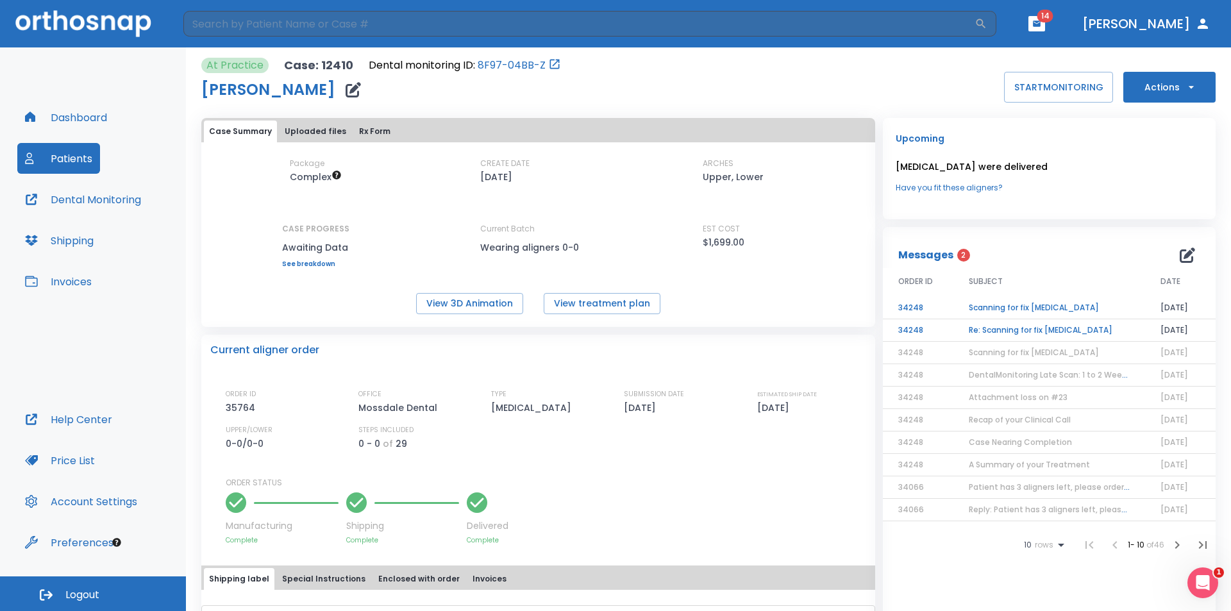
click at [1026, 330] on td "Re: Scanning for fix [MEDICAL_DATA]" at bounding box center [1049, 330] width 192 height 22
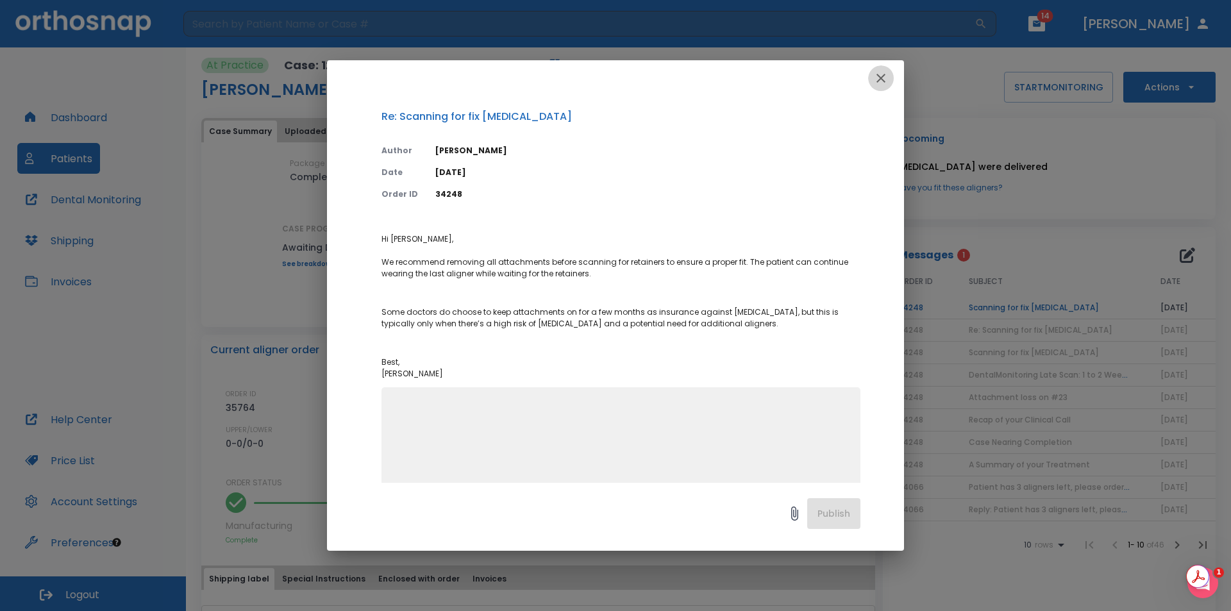
click at [881, 78] on icon "button" at bounding box center [880, 78] width 15 height 15
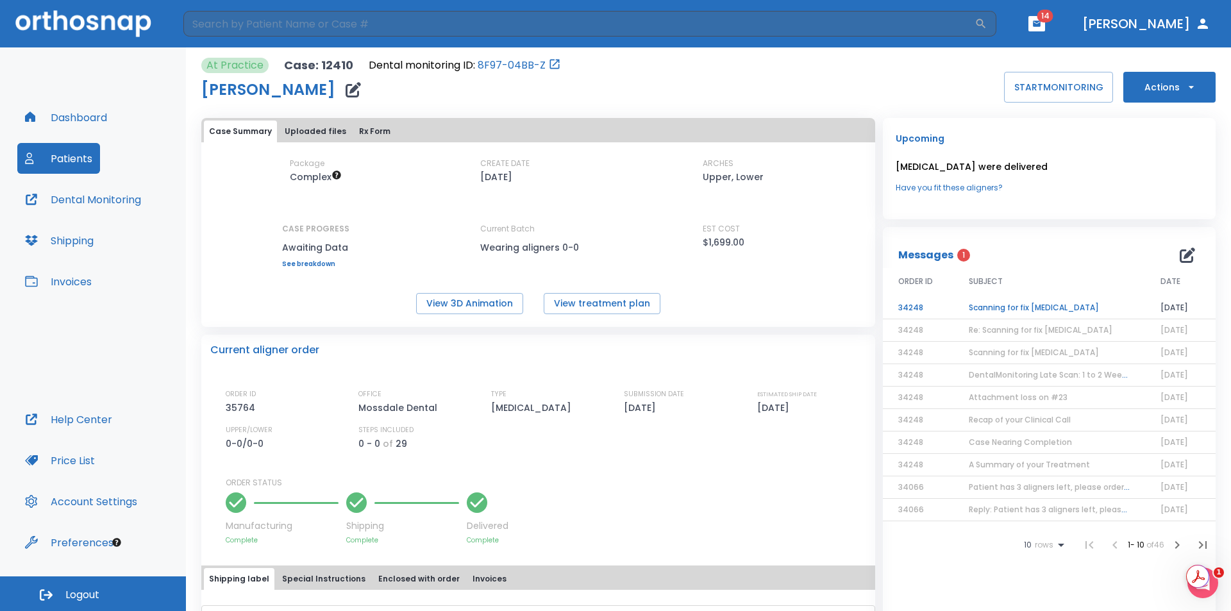
click at [1016, 310] on td "Scanning for fix [MEDICAL_DATA]" at bounding box center [1049, 308] width 192 height 22
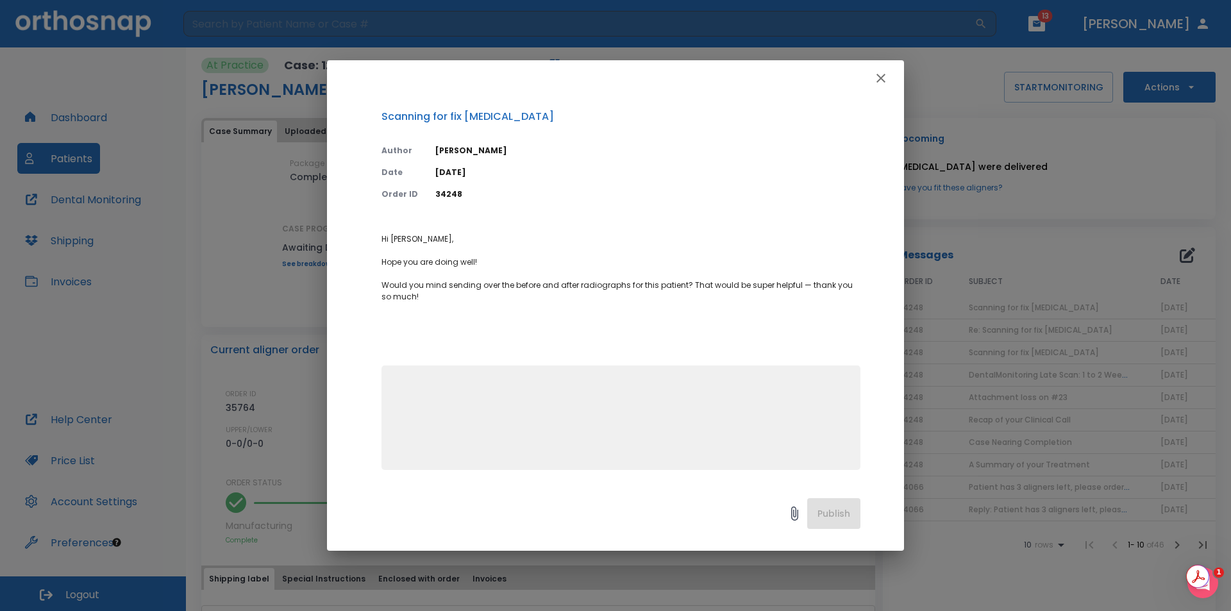
click at [885, 74] on icon "button" at bounding box center [880, 78] width 15 height 15
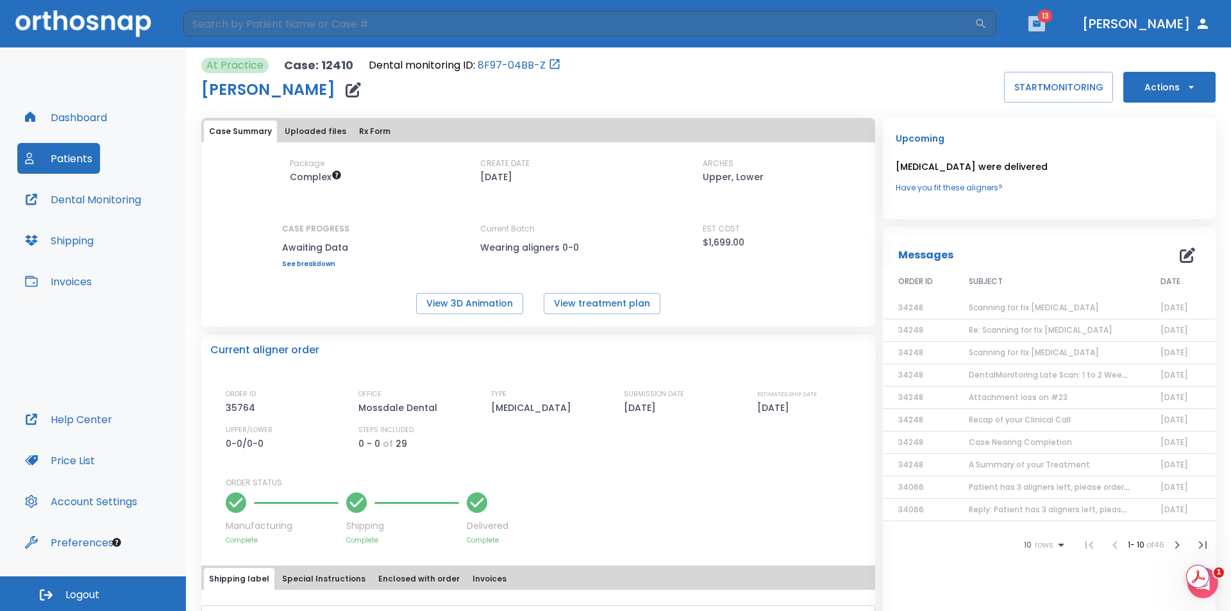
click at [1040, 23] on icon "button" at bounding box center [1037, 24] width 8 height 6
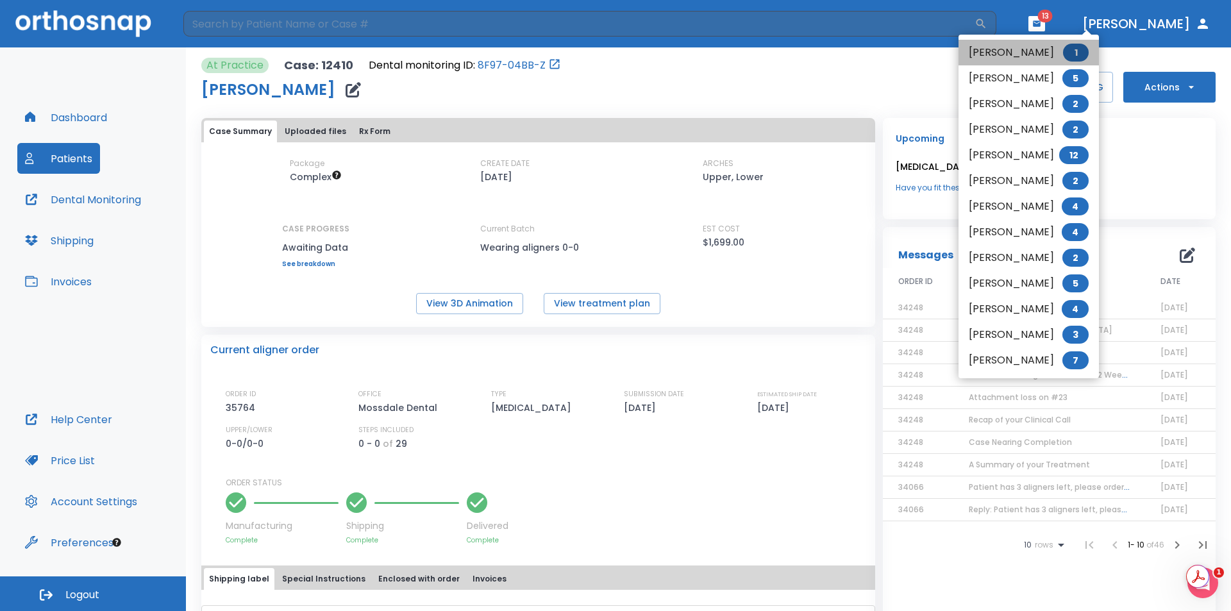
click at [1040, 50] on li "[PERSON_NAME] 1" at bounding box center [1028, 53] width 140 height 26
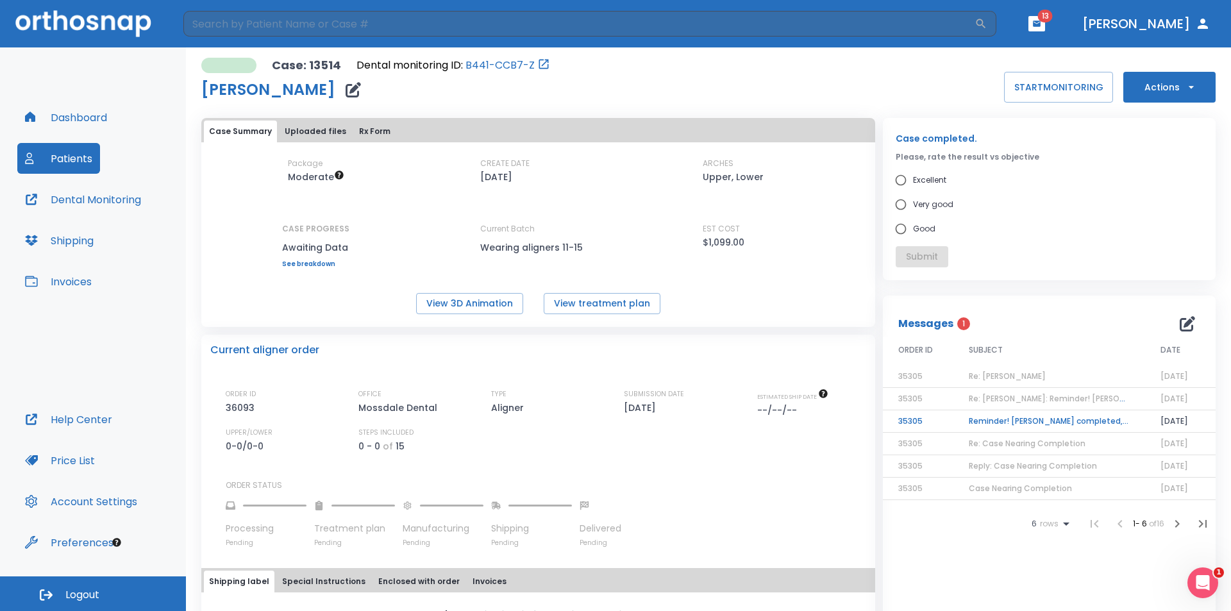
click at [986, 431] on td "Reminder! [PERSON_NAME] completed, please assess final result!" at bounding box center [1049, 421] width 192 height 22
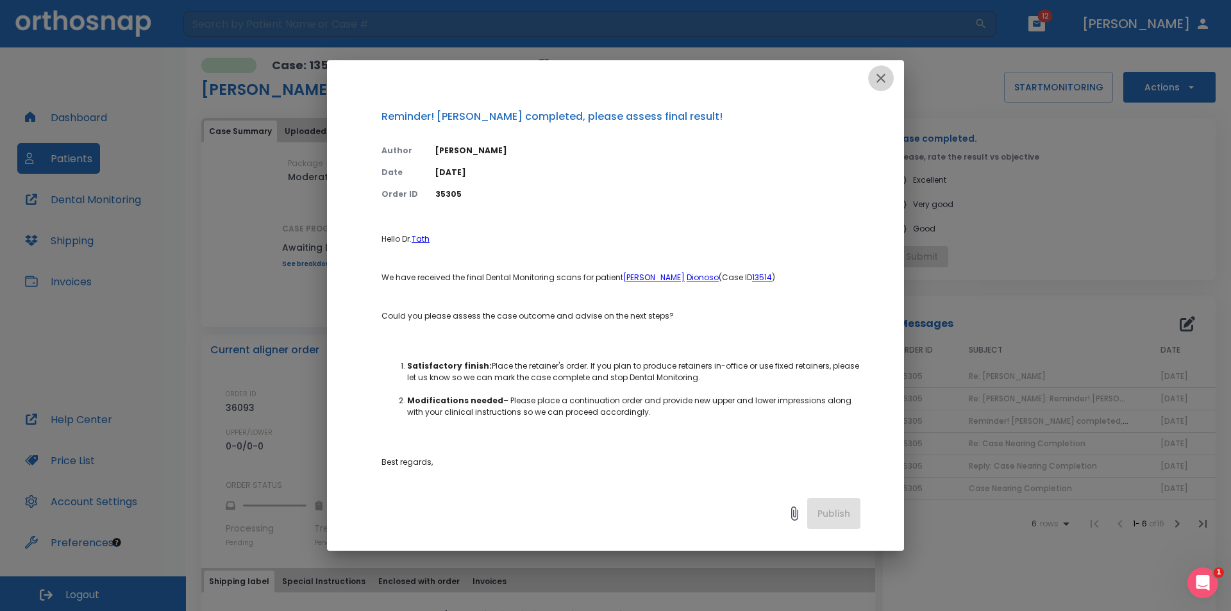
drag, startPoint x: 887, startPoint y: 79, endPoint x: 902, endPoint y: 102, distance: 27.7
click at [887, 81] on icon "button" at bounding box center [880, 78] width 15 height 15
